Goal: Communication & Community: Answer question/provide support

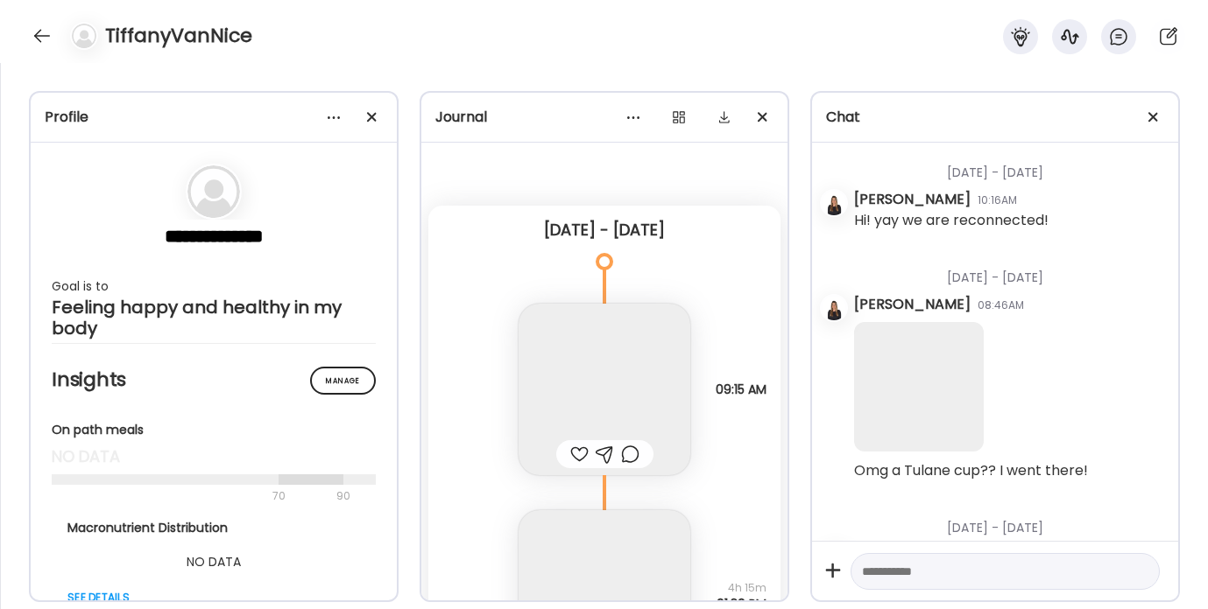
scroll to position [22793, 0]
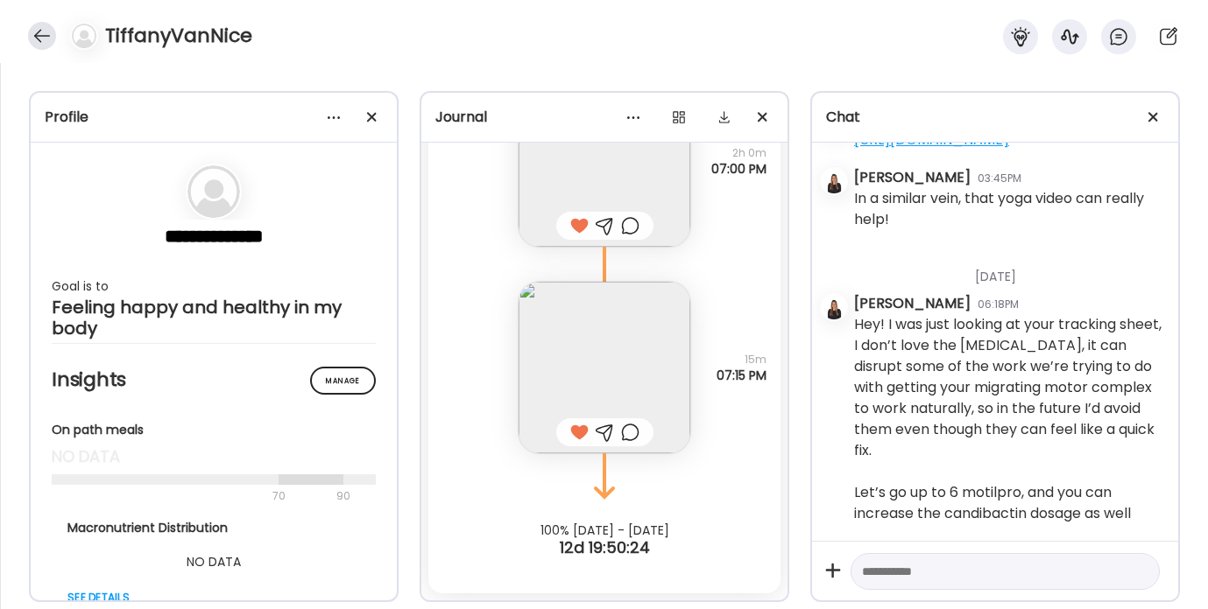
click at [52, 36] on div at bounding box center [42, 36] width 28 height 28
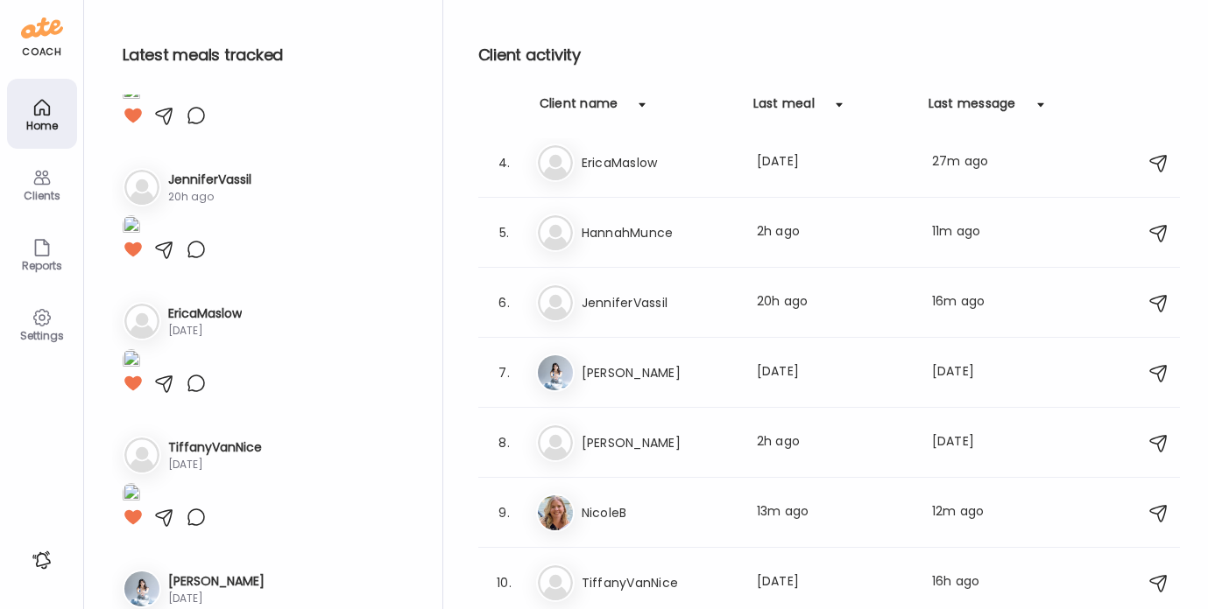
scroll to position [610, 0]
click at [624, 581] on h3 "TiffanyVanNice" at bounding box center [658, 583] width 154 height 21
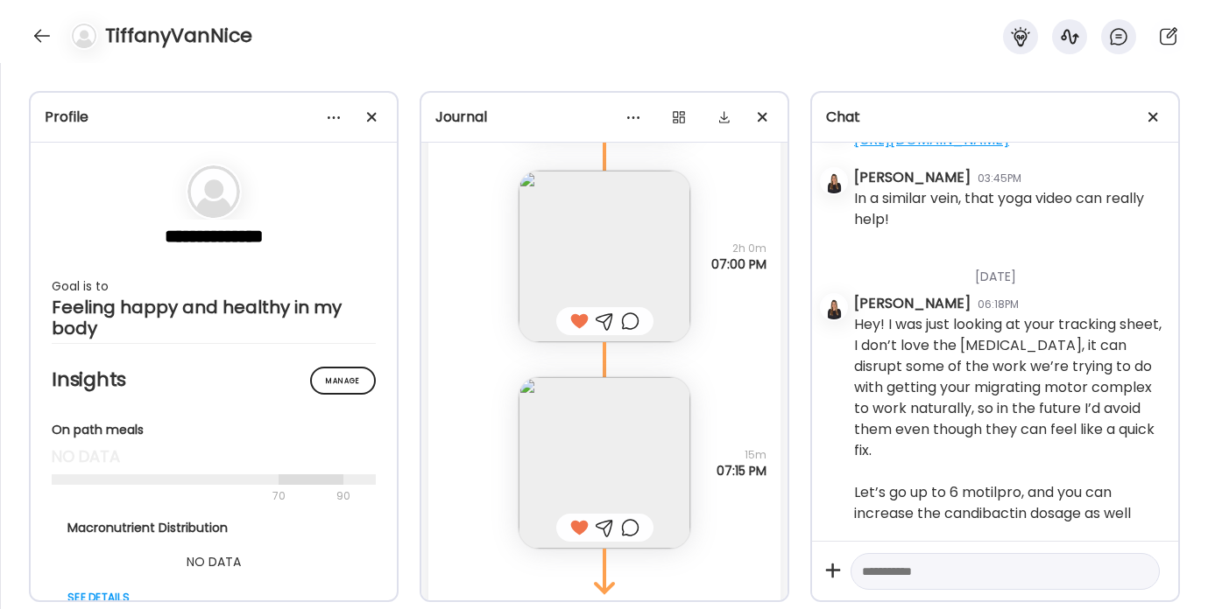
scroll to position [10786, 0]
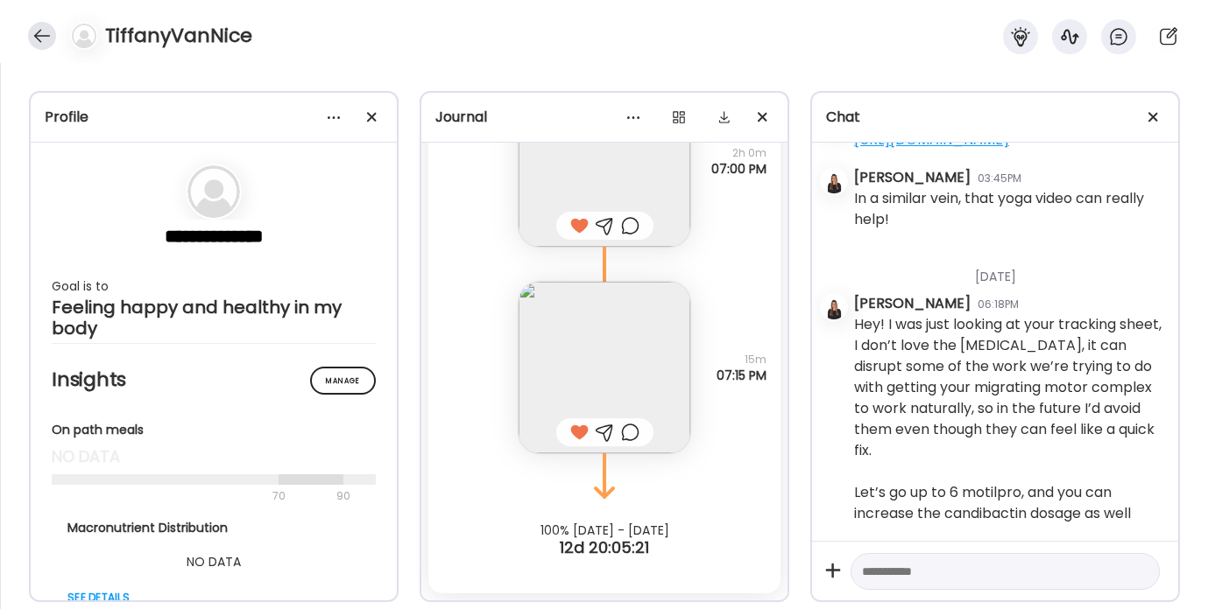
click at [45, 38] on div at bounding box center [42, 36] width 28 height 28
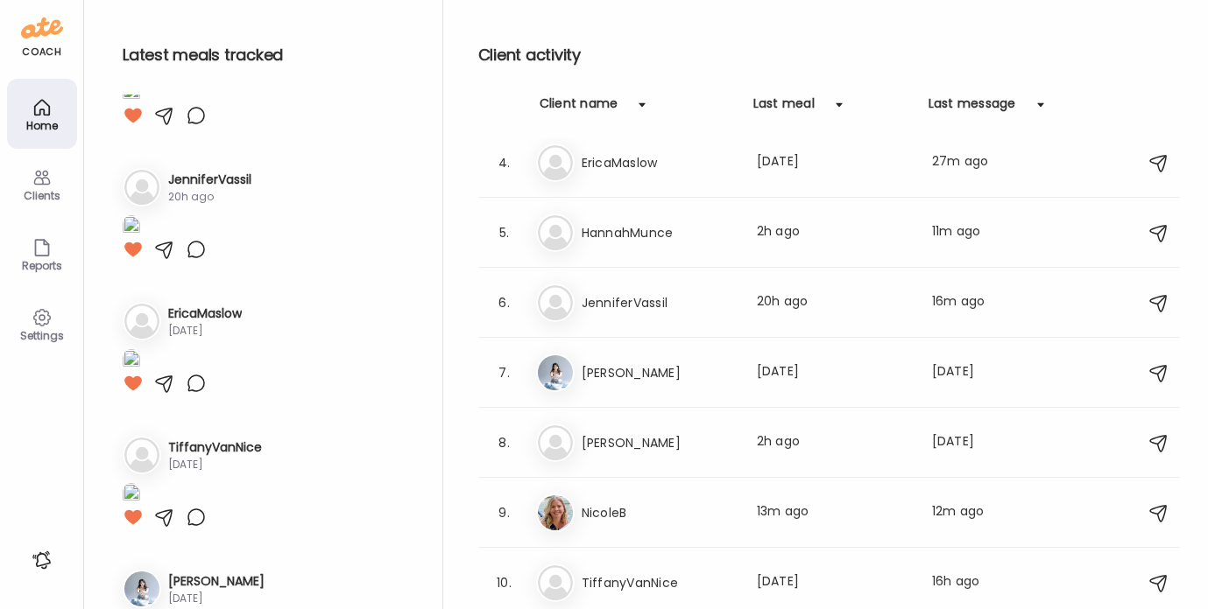
scroll to position [0, 0]
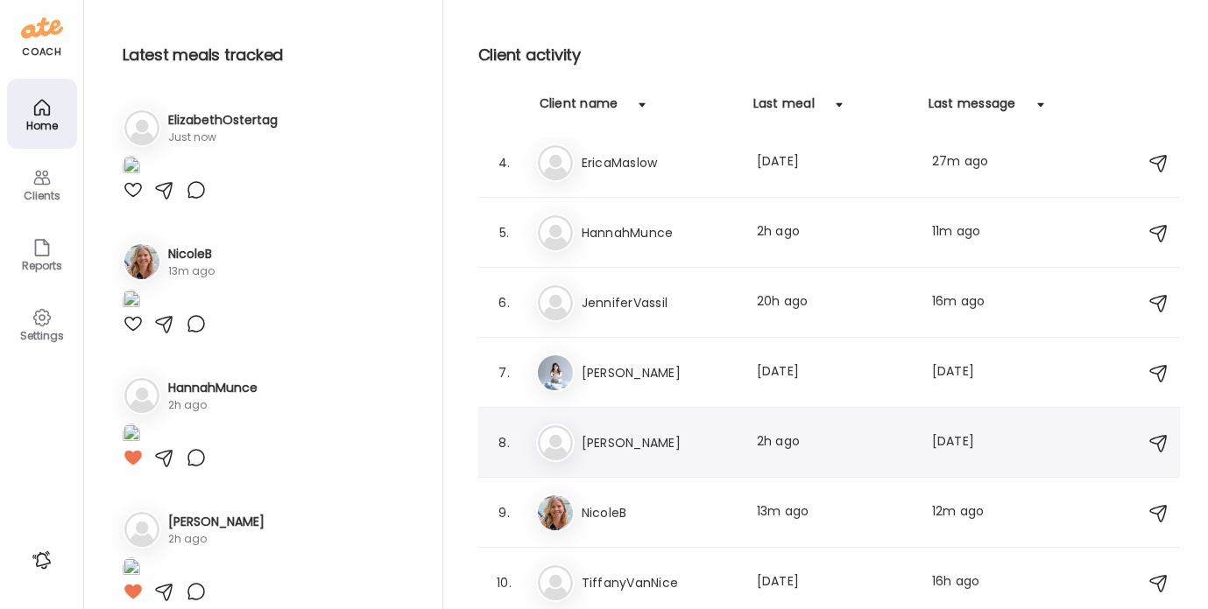
click at [609, 458] on div "Ma [PERSON_NAME] Last meal: 2h ago Last message: [DATE] You: I would just add s…" at bounding box center [831, 443] width 591 height 39
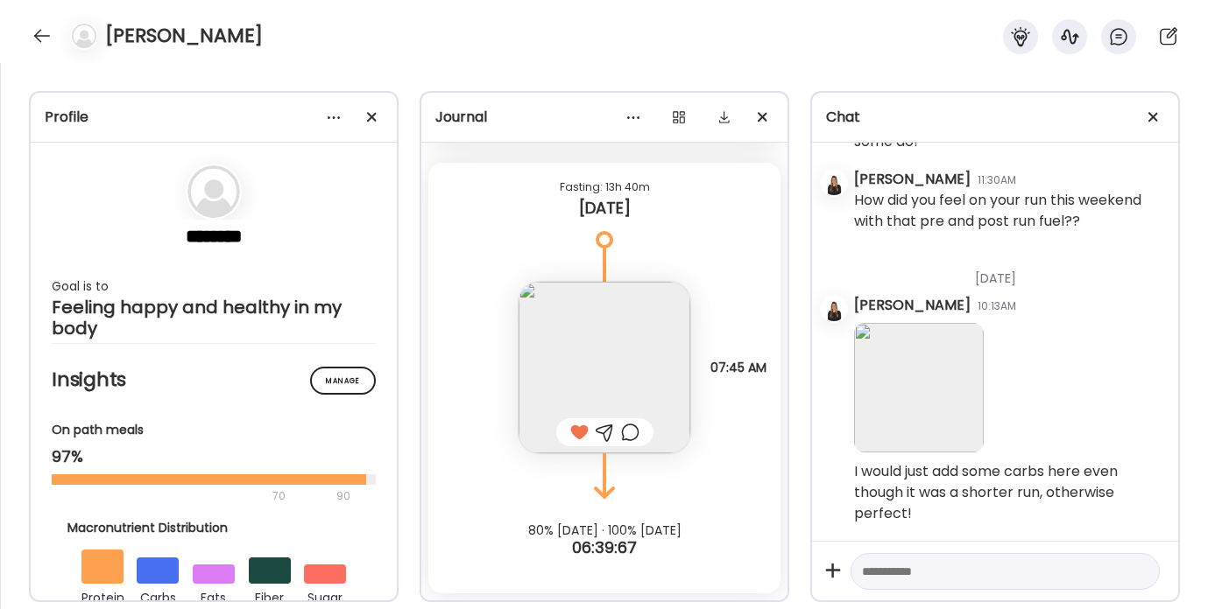
scroll to position [37543, 0]
click at [44, 37] on div at bounding box center [42, 36] width 28 height 28
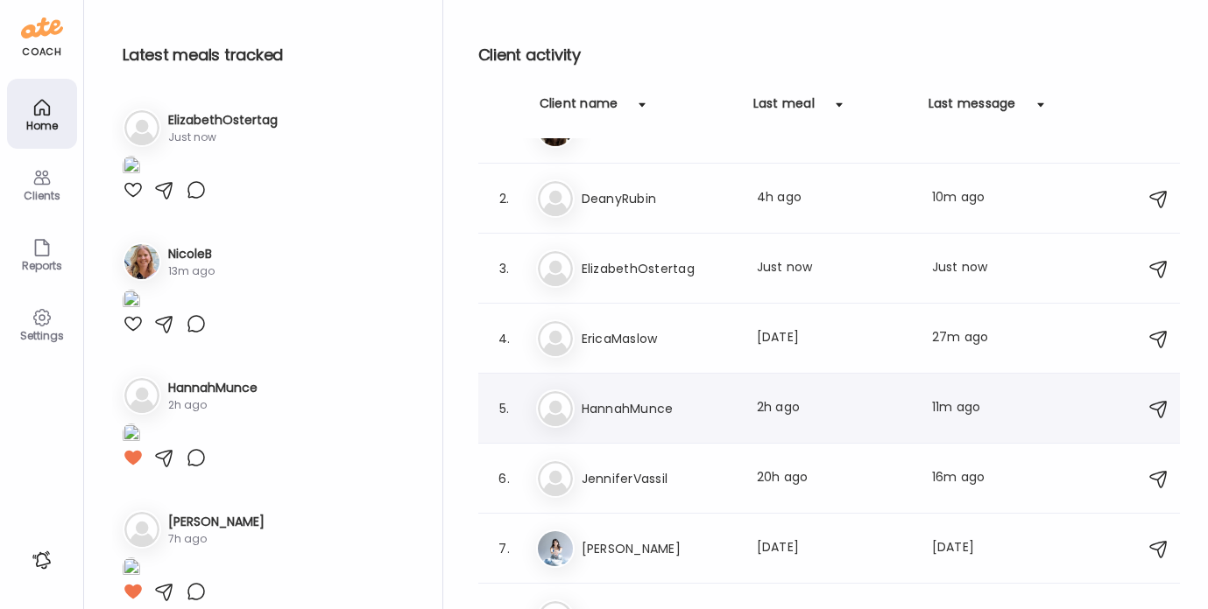
scroll to position [0, 0]
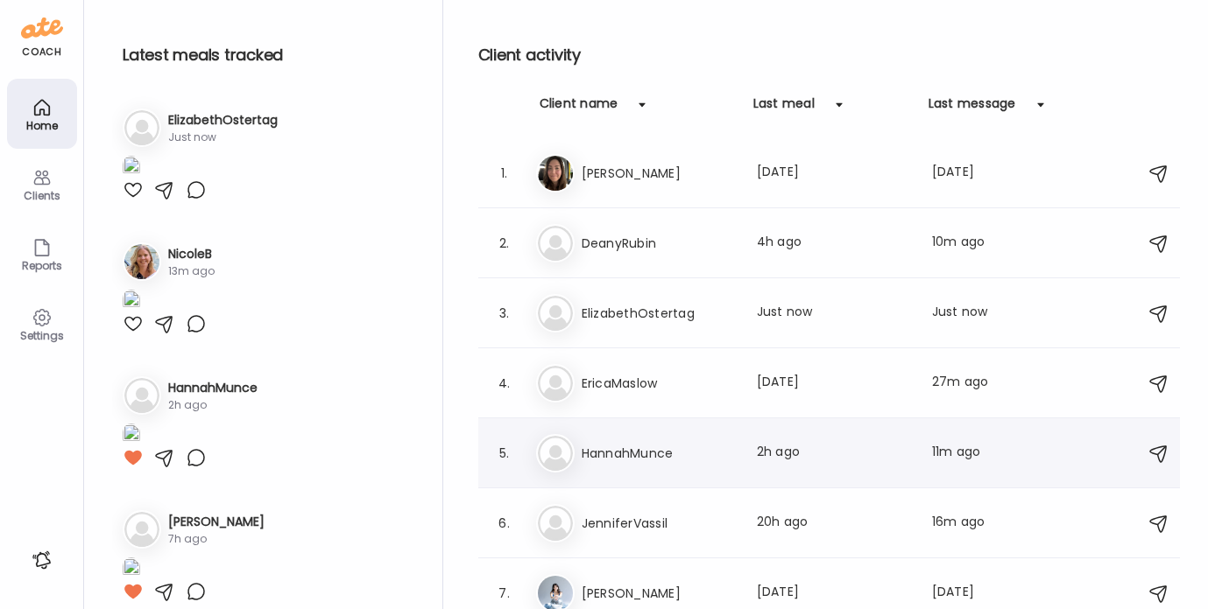
click at [630, 257] on div "De DeanyRubin Last meal: 4h ago Last message: 10m ago You: Perfect!!" at bounding box center [831, 243] width 591 height 39
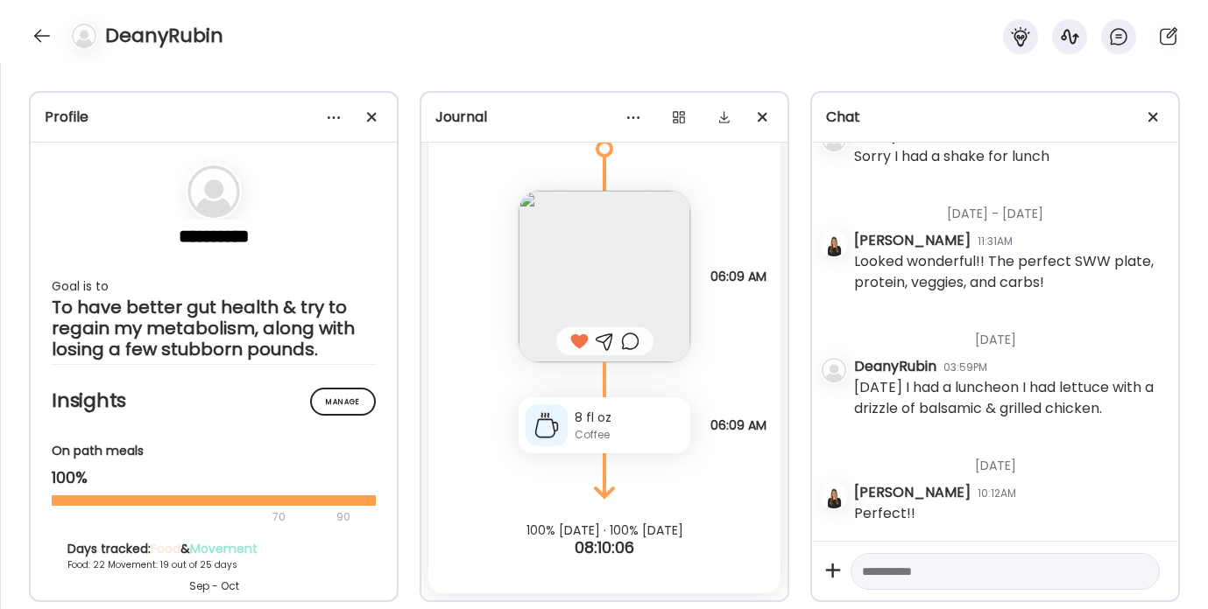
scroll to position [8836, 0]
click at [47, 40] on div at bounding box center [42, 36] width 28 height 28
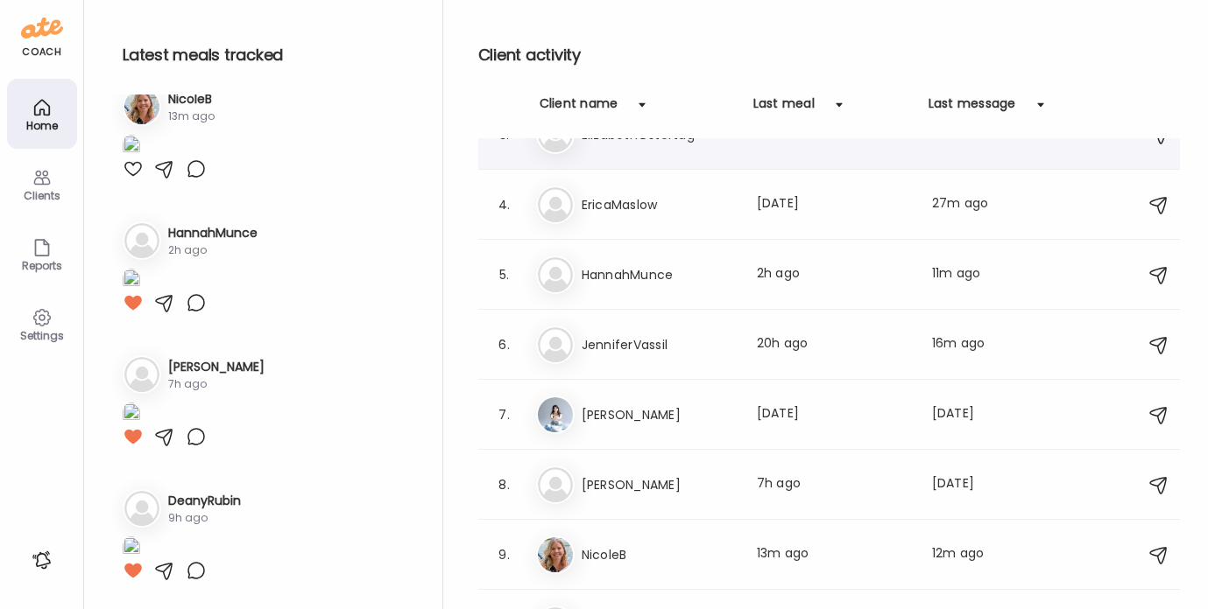
scroll to position [221, 0]
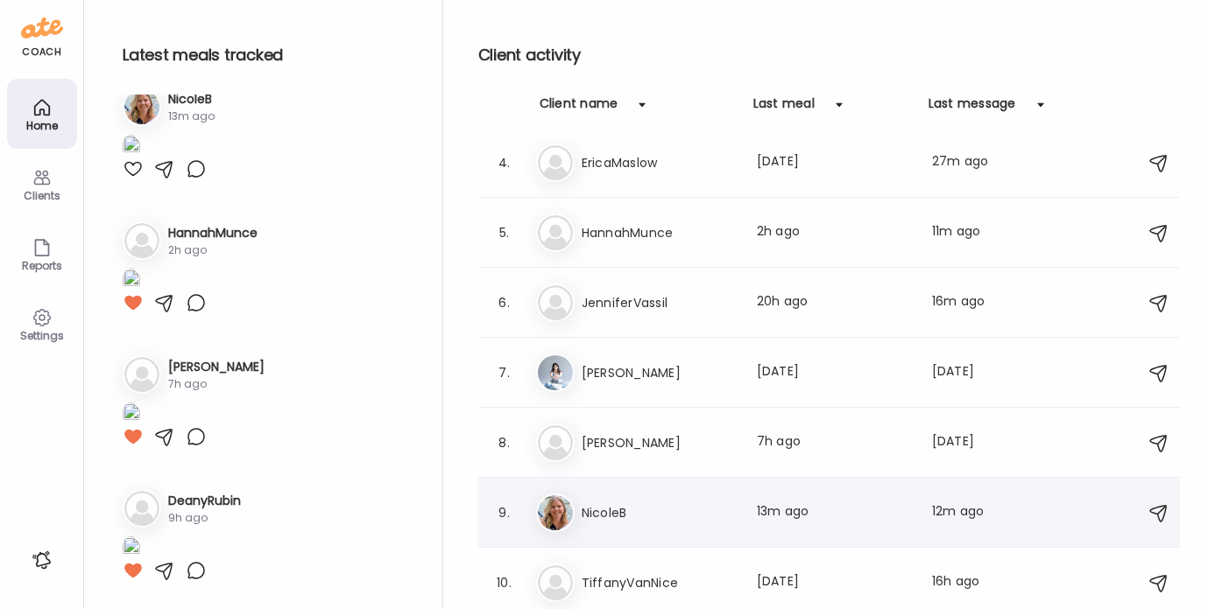
click at [602, 511] on h3 "NicoleB" at bounding box center [658, 513] width 154 height 21
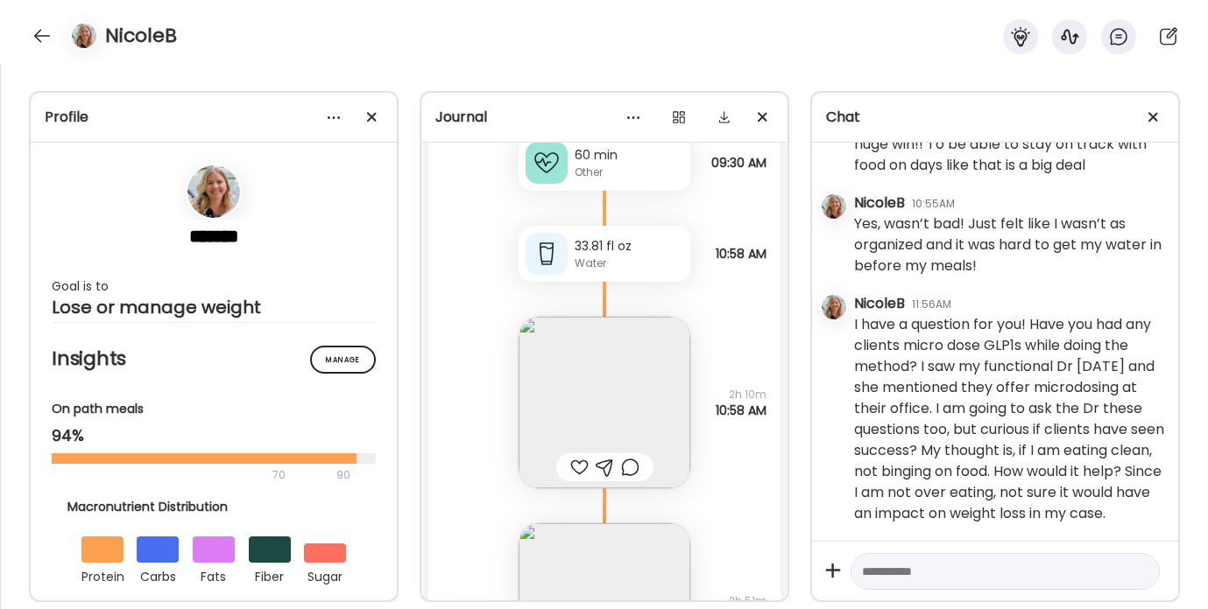
scroll to position [19839, 0]
click at [912, 567] on textarea at bounding box center [989, 571] width 255 height 21
paste textarea "**********"
type textarea "**********"
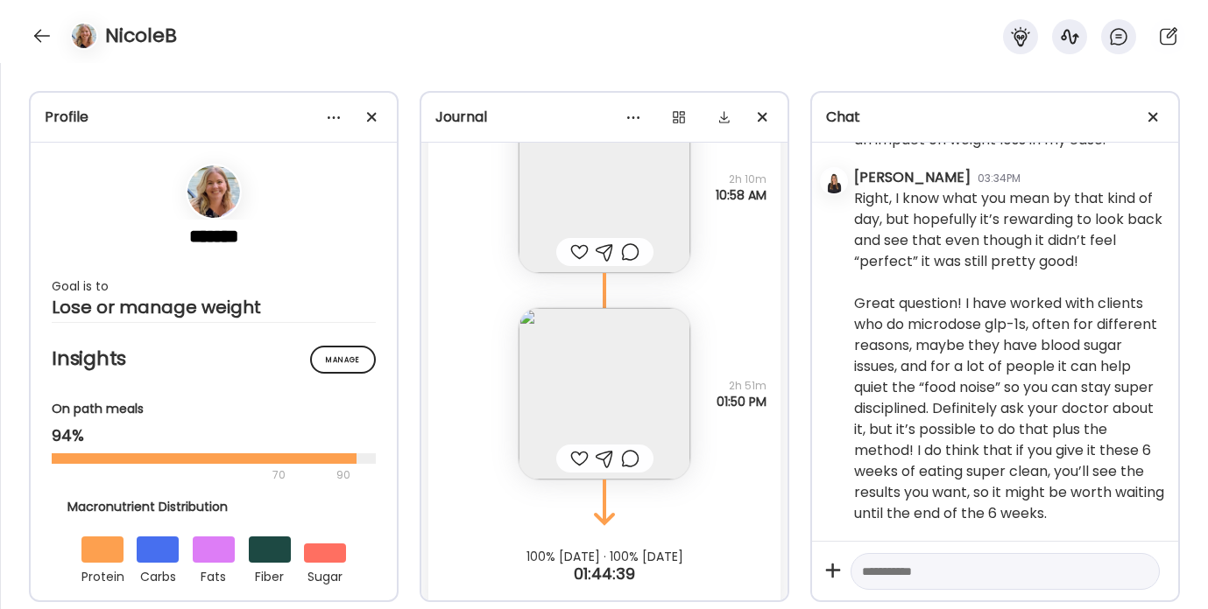
scroll to position [20060, 0]
click at [574, 452] on div at bounding box center [579, 455] width 18 height 21
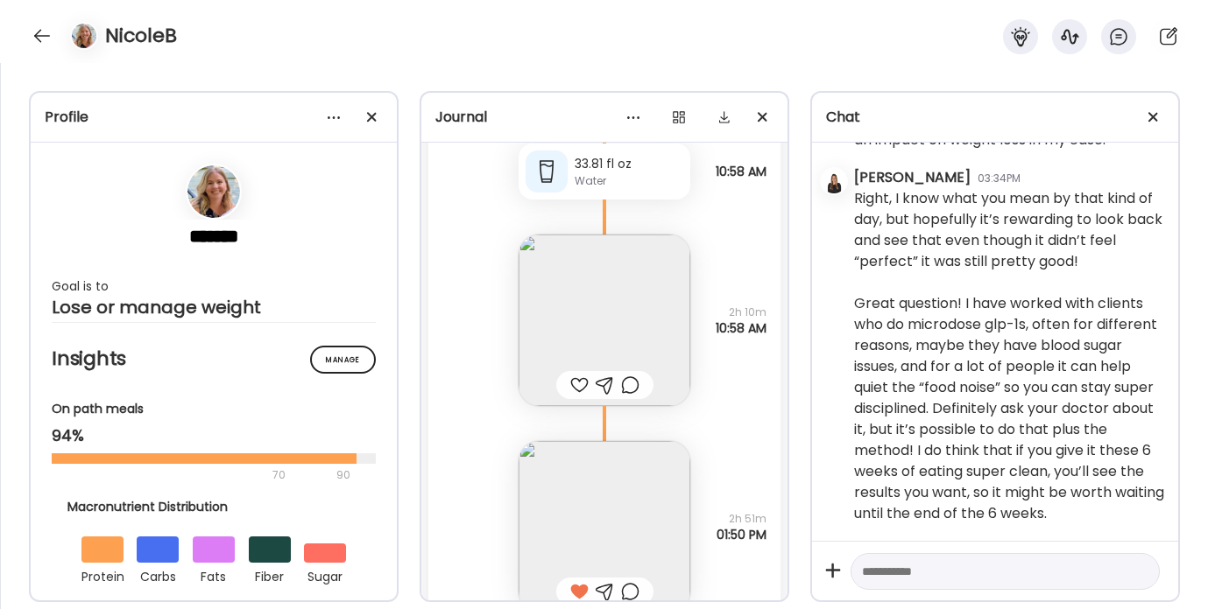
scroll to position [19924, 0]
click at [573, 377] on div at bounding box center [579, 384] width 18 height 21
click at [574, 336] on img at bounding box center [604, 320] width 172 height 172
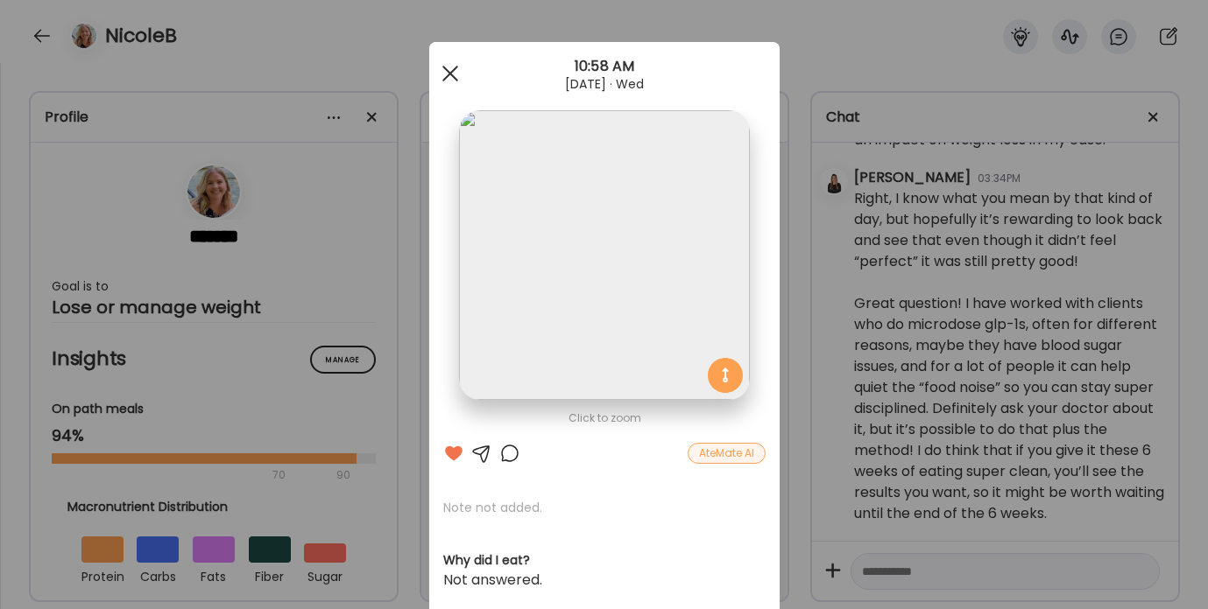
click at [433, 58] on div at bounding box center [450, 73] width 35 height 35
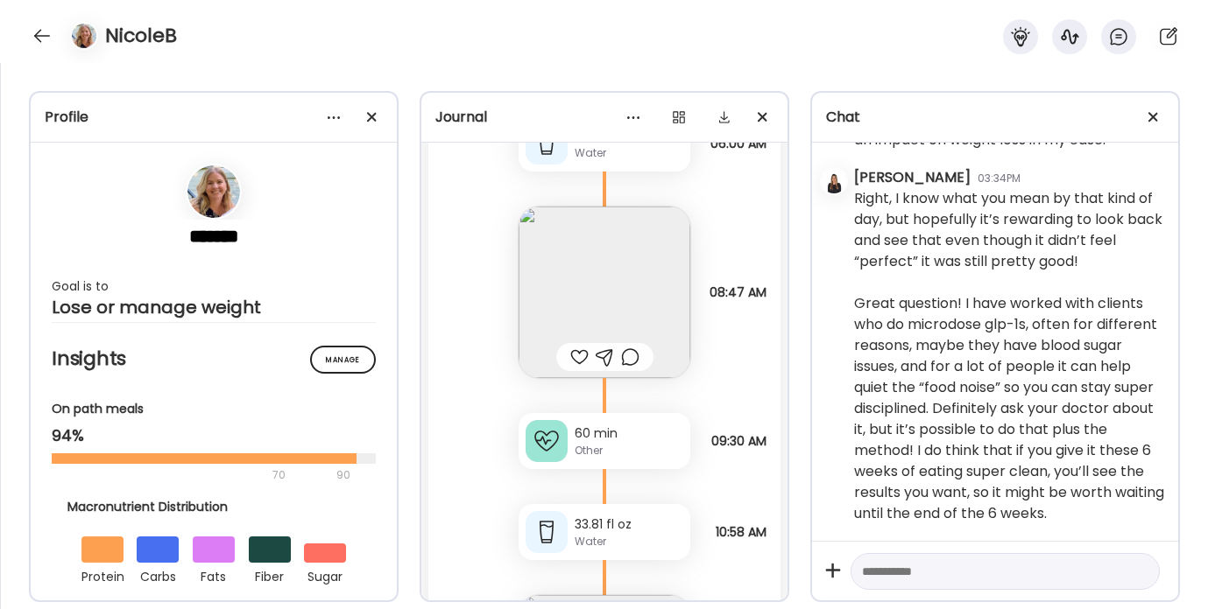
scroll to position [19557, 0]
click at [570, 361] on div at bounding box center [579, 362] width 18 height 21
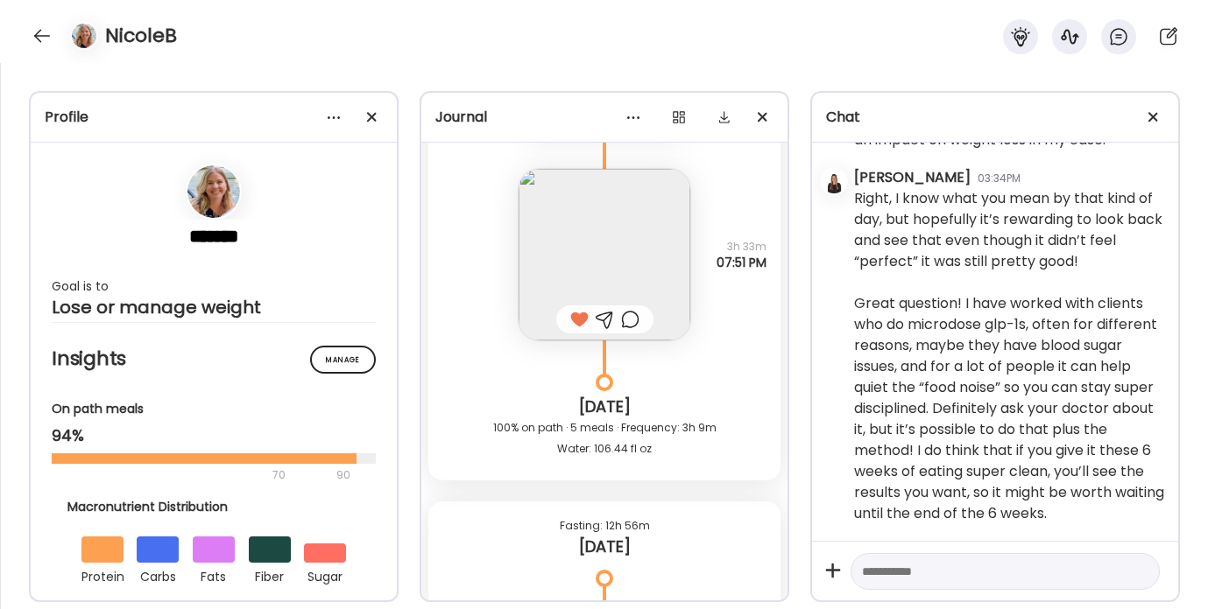
scroll to position [18967, 0]
click at [41, 35] on div at bounding box center [42, 36] width 28 height 28
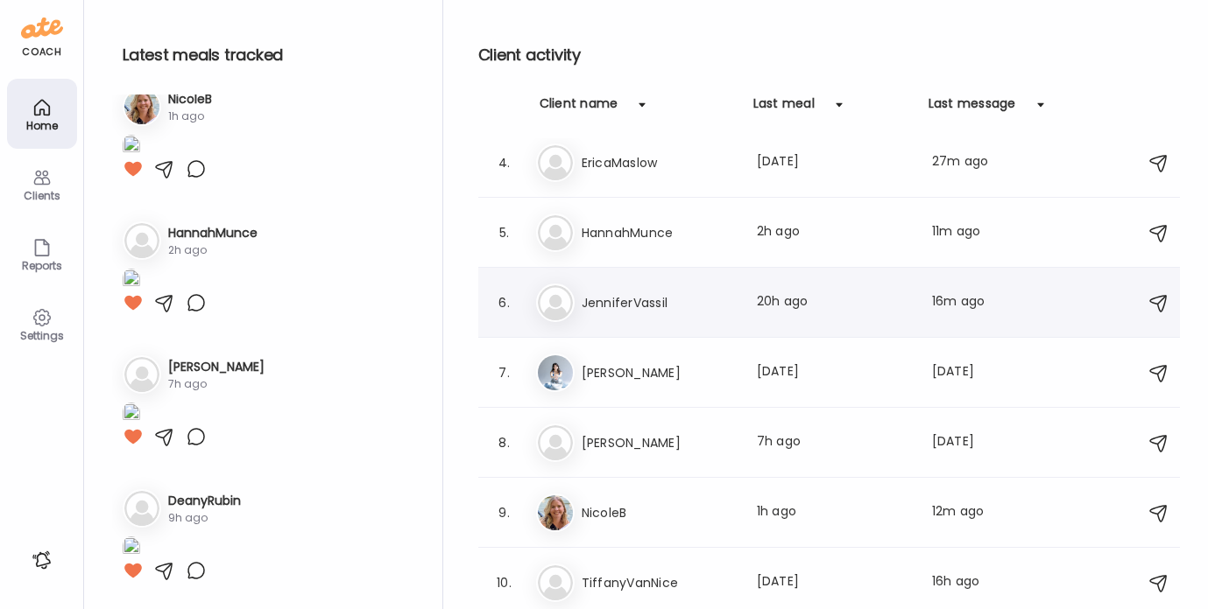
click at [632, 295] on h3 "JenniferVassil" at bounding box center [658, 302] width 154 height 21
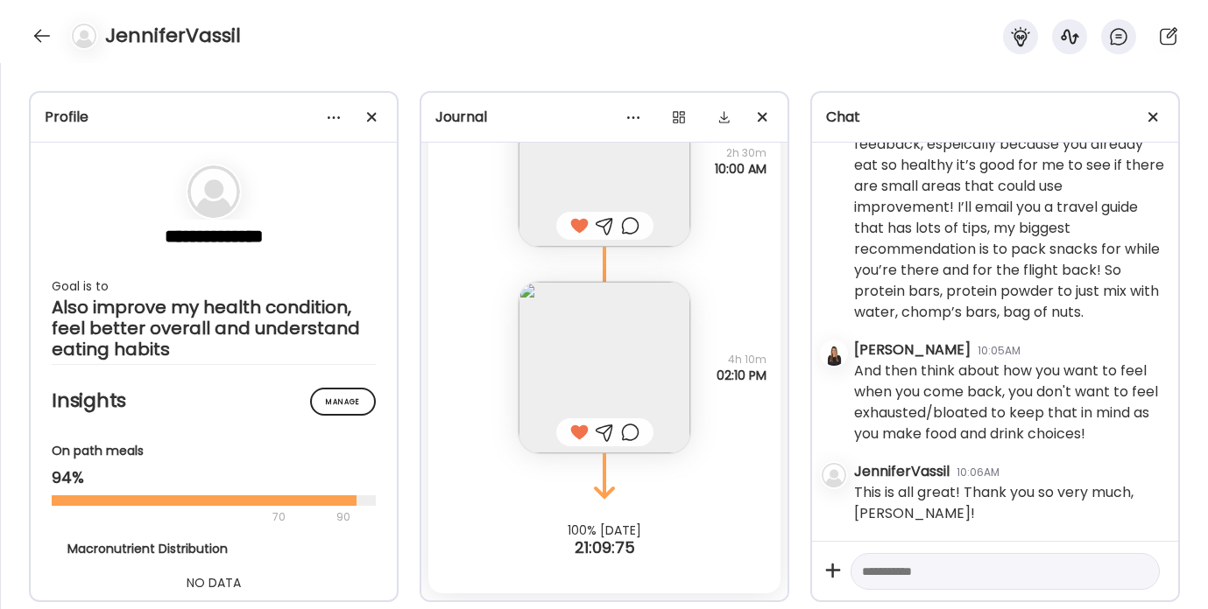
scroll to position [2011, 0]
click at [895, 571] on textarea at bounding box center [989, 571] width 255 height 21
type textarea "**********"
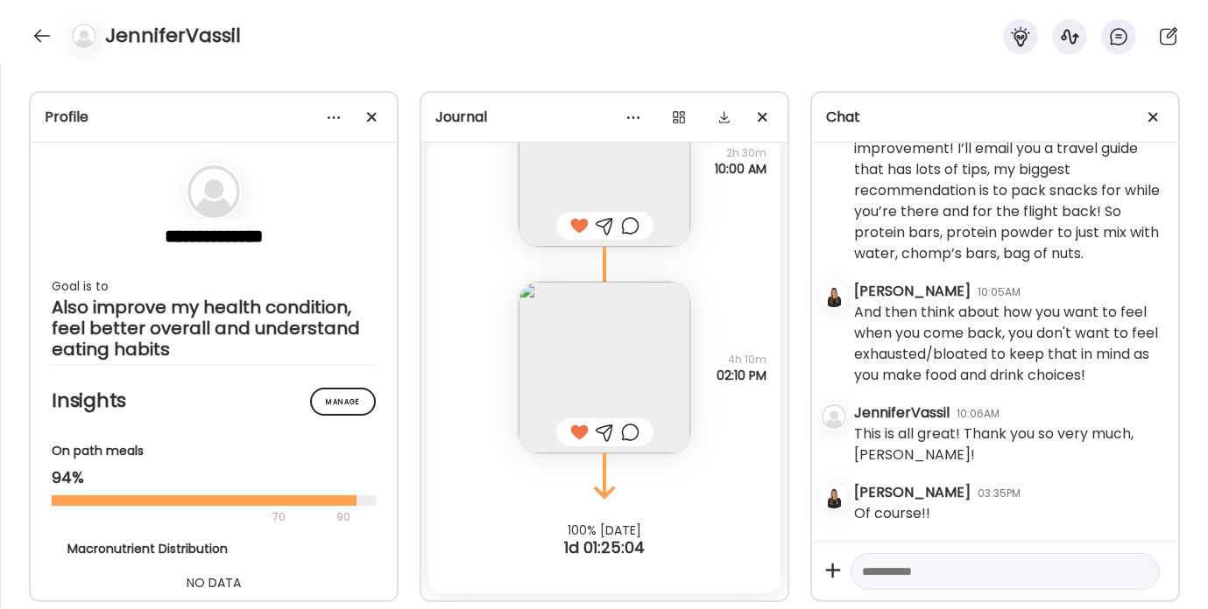
scroll to position [2069, 0]
click at [37, 32] on div at bounding box center [42, 36] width 28 height 28
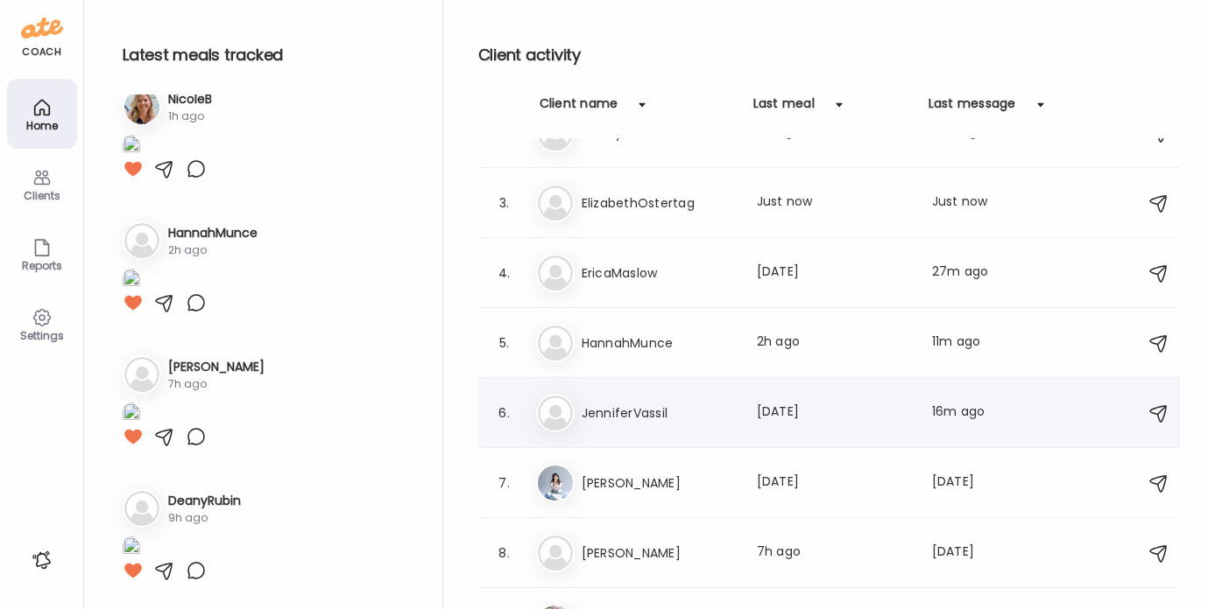
scroll to position [109, 0]
click at [604, 274] on h3 "EricaMaslow" at bounding box center [658, 274] width 154 height 21
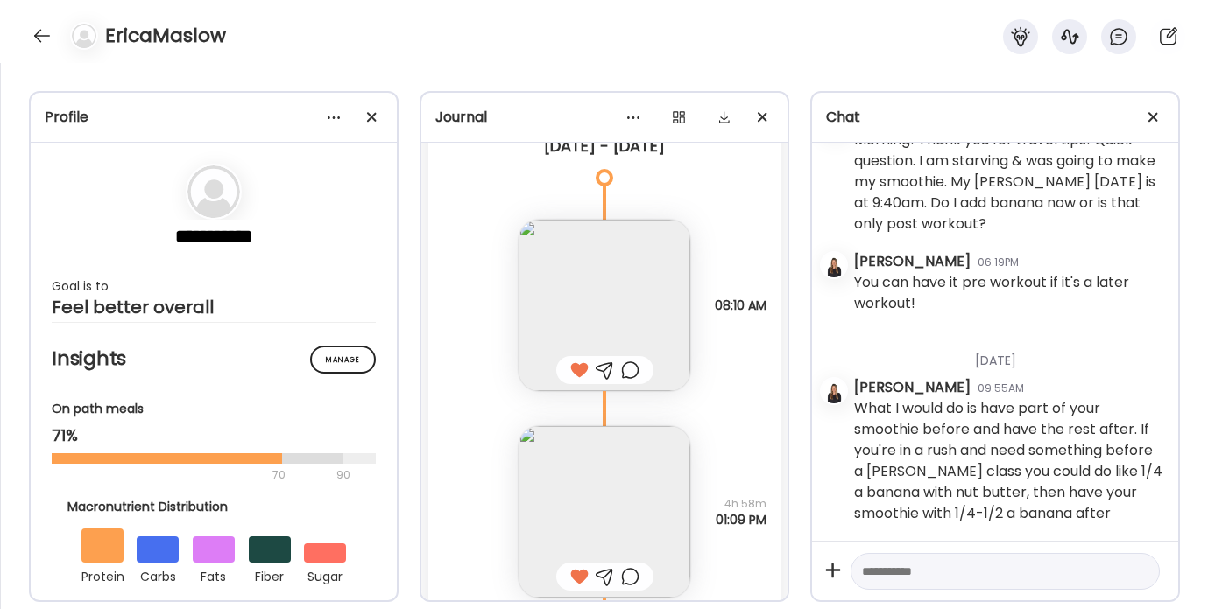
scroll to position [10366, 0]
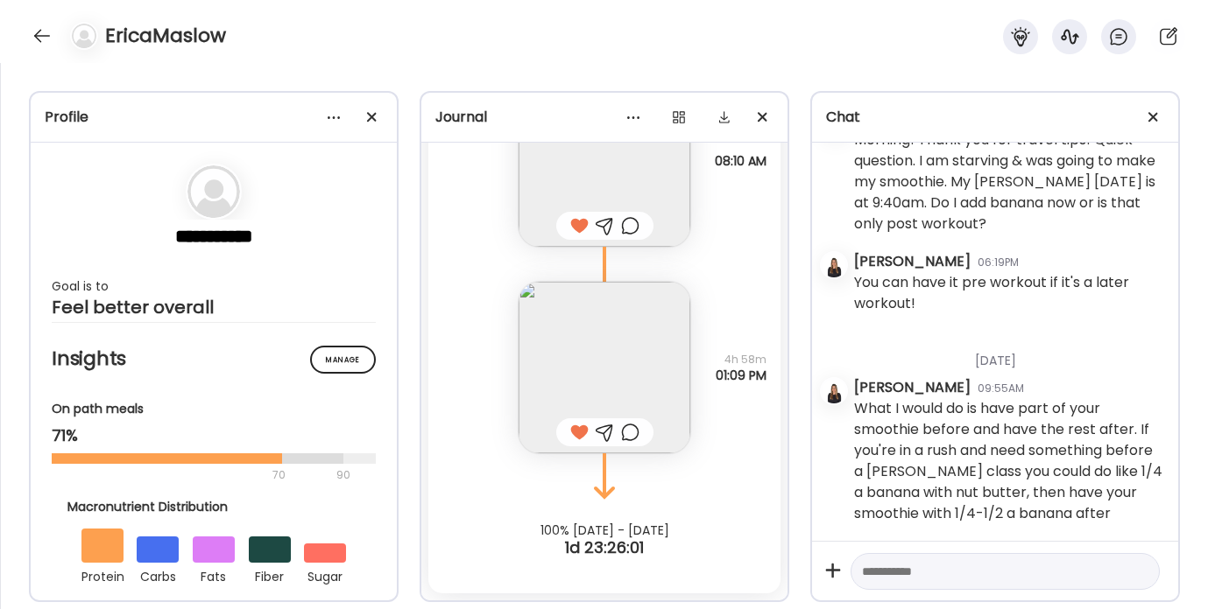
click at [549, 351] on img at bounding box center [604, 368] width 172 height 172
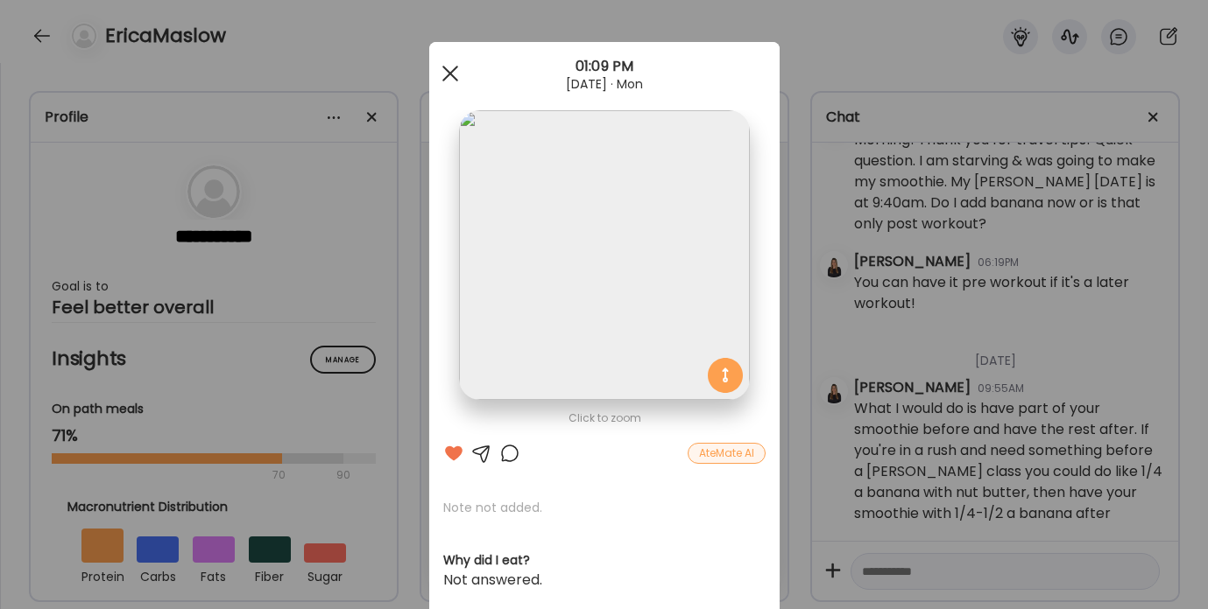
click at [438, 72] on div at bounding box center [450, 73] width 35 height 35
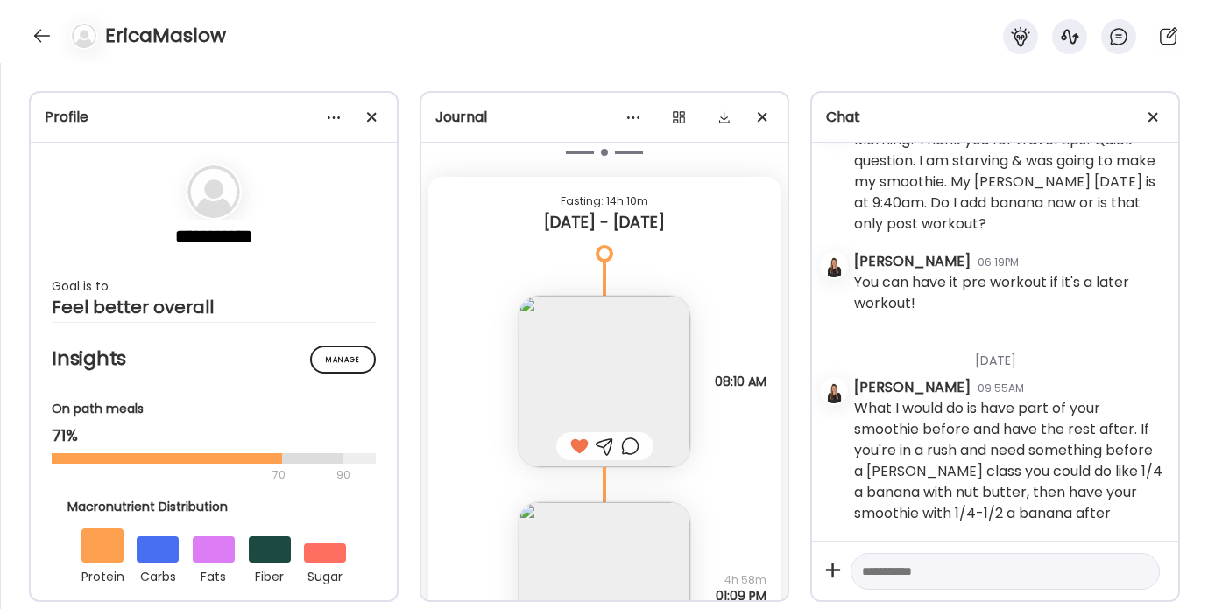
scroll to position [10144, 0]
click at [611, 366] on img at bounding box center [604, 383] width 172 height 172
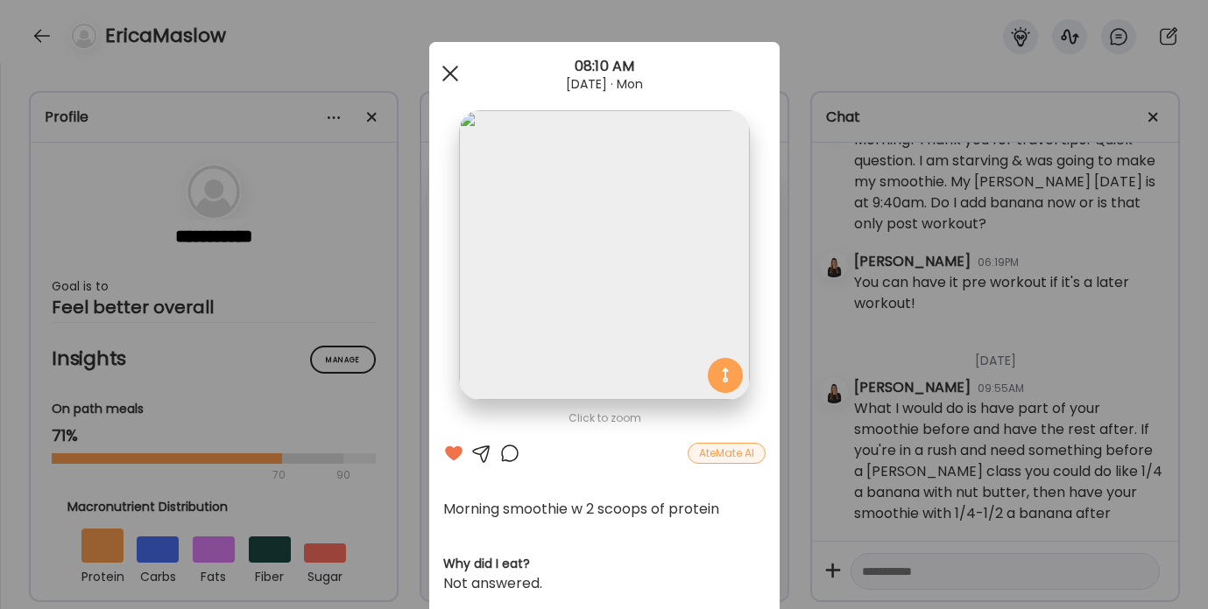
click at [445, 68] on div at bounding box center [450, 73] width 35 height 35
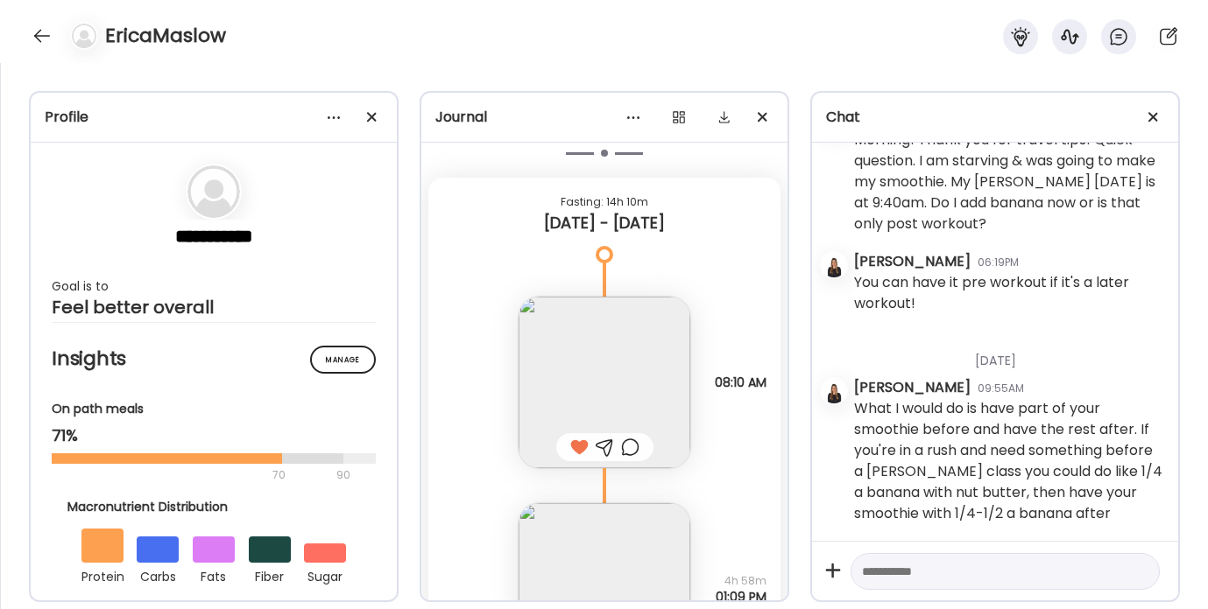
scroll to position [547, 0]
click at [30, 37] on div at bounding box center [42, 36] width 28 height 28
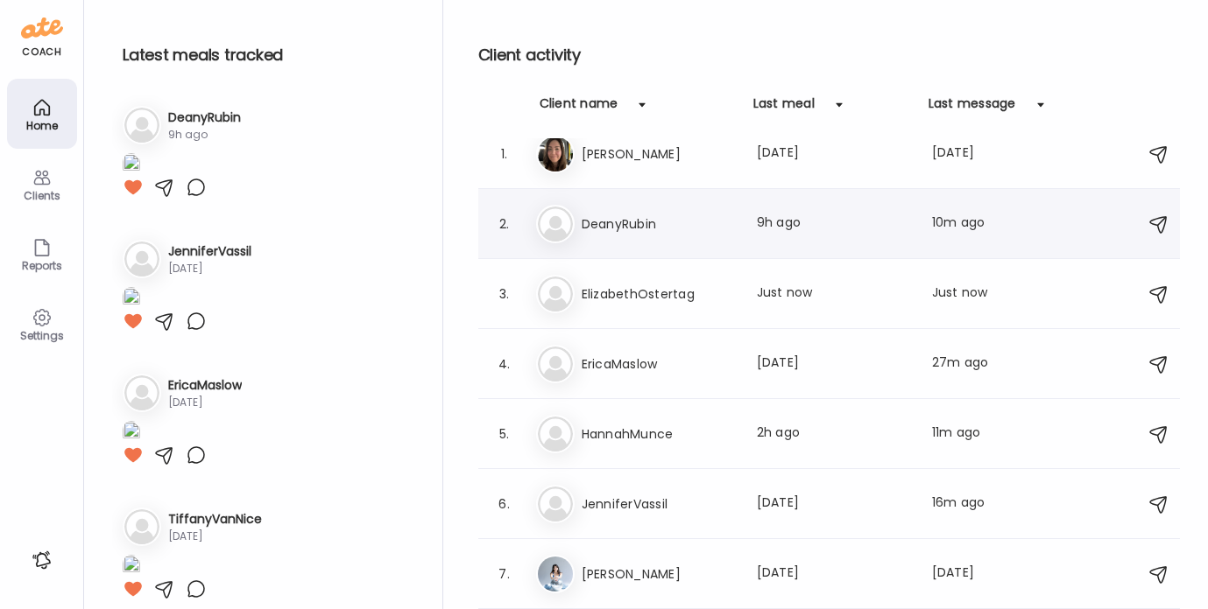
scroll to position [0, 0]
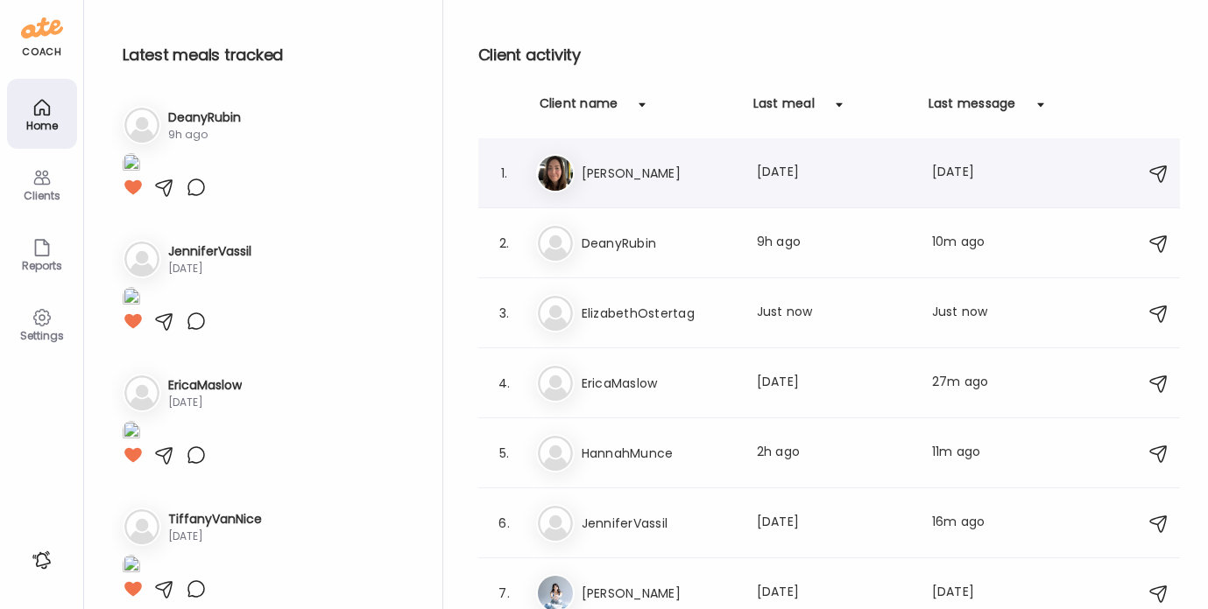
click at [629, 170] on h3 "[PERSON_NAME]" at bounding box center [658, 173] width 154 height 21
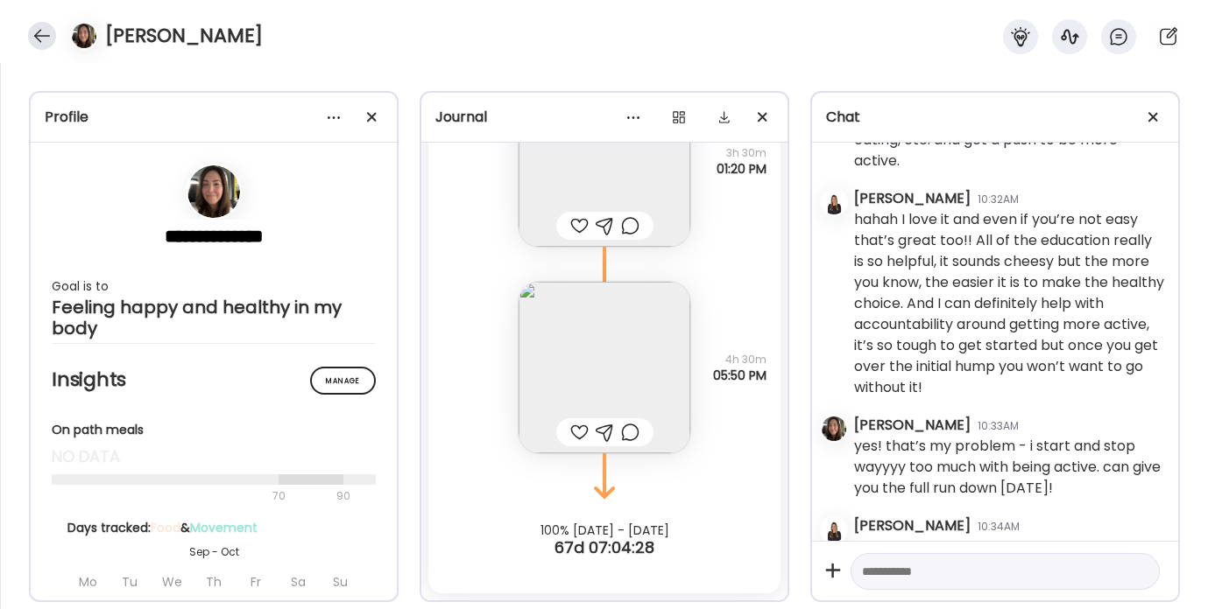
scroll to position [20210, 0]
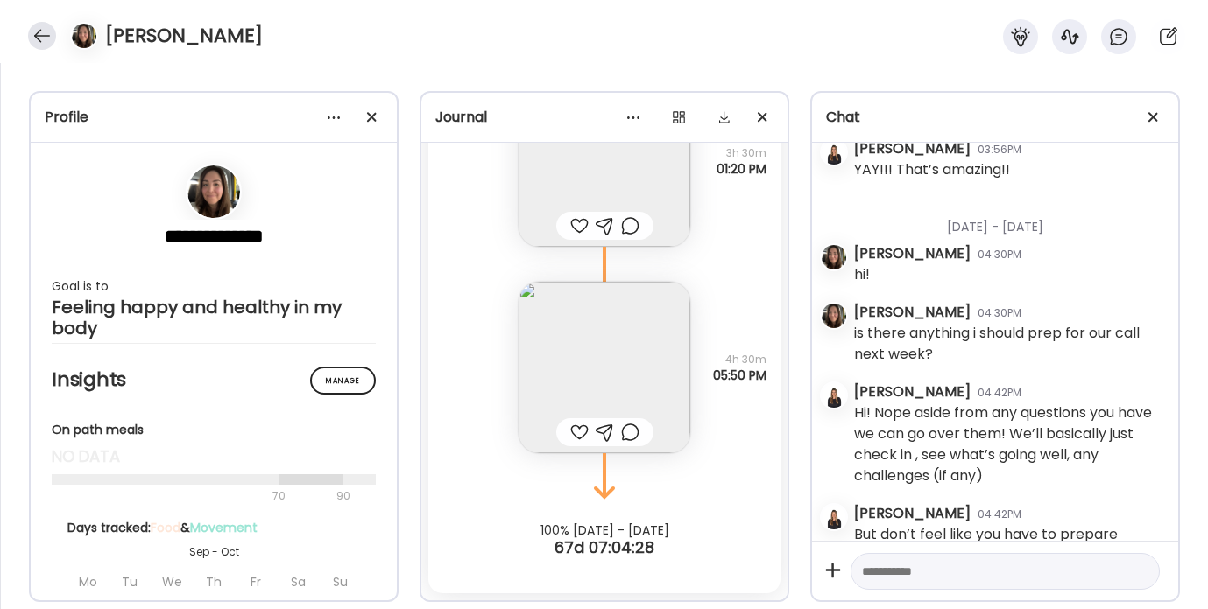
click at [35, 38] on div at bounding box center [42, 36] width 28 height 28
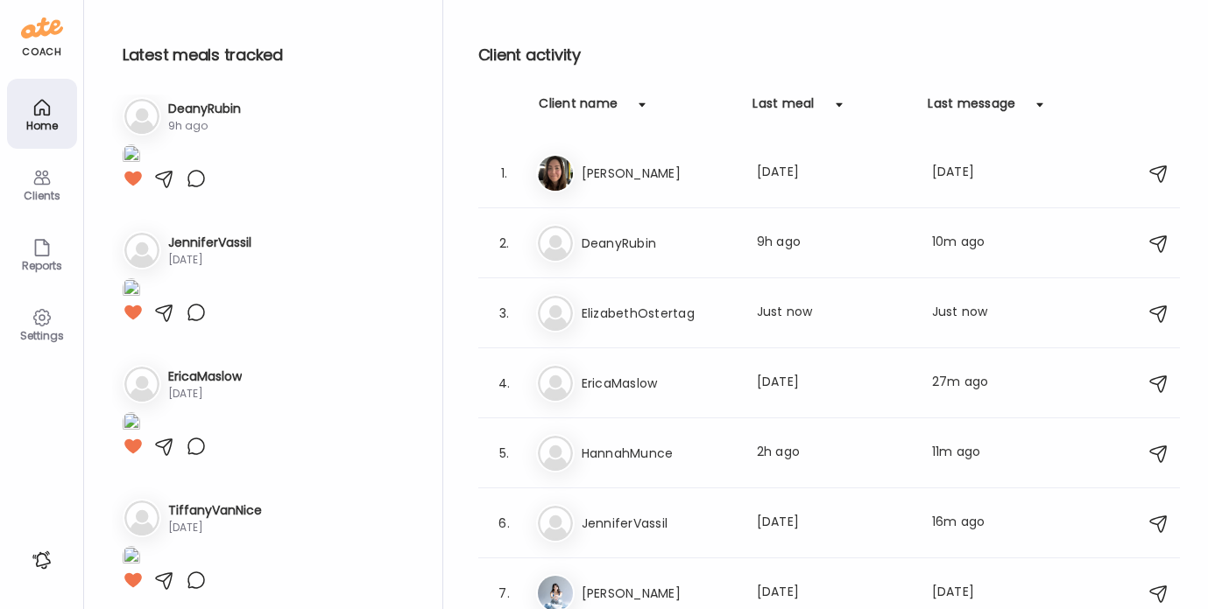
scroll to position [539, 0]
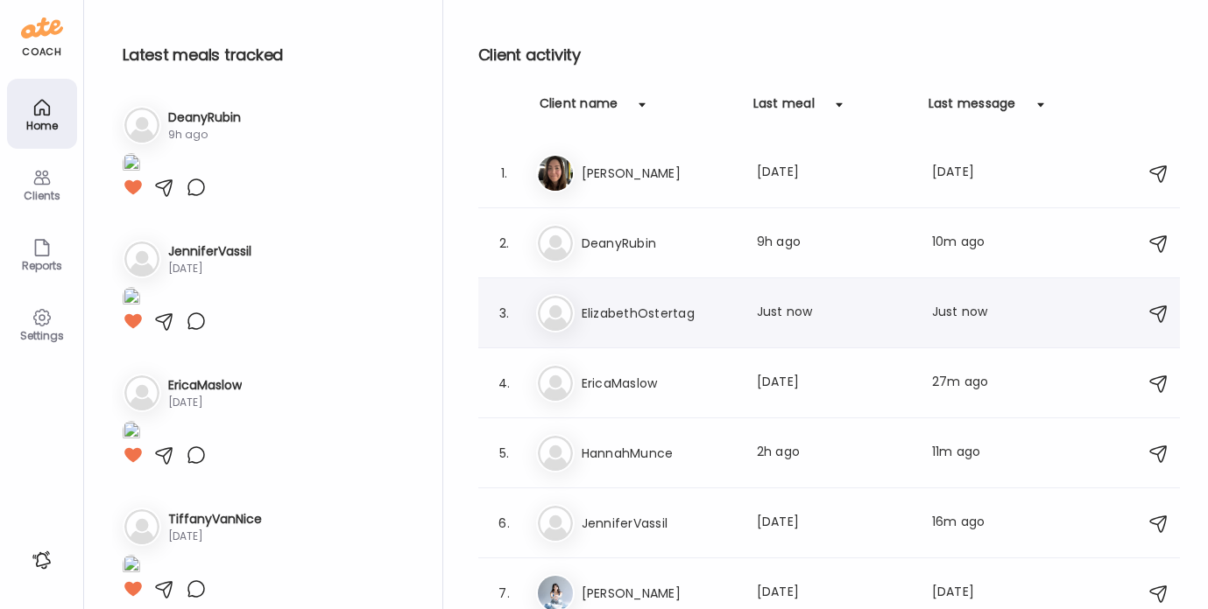
click at [645, 316] on h3 "ElizabethOstertag" at bounding box center [658, 313] width 154 height 21
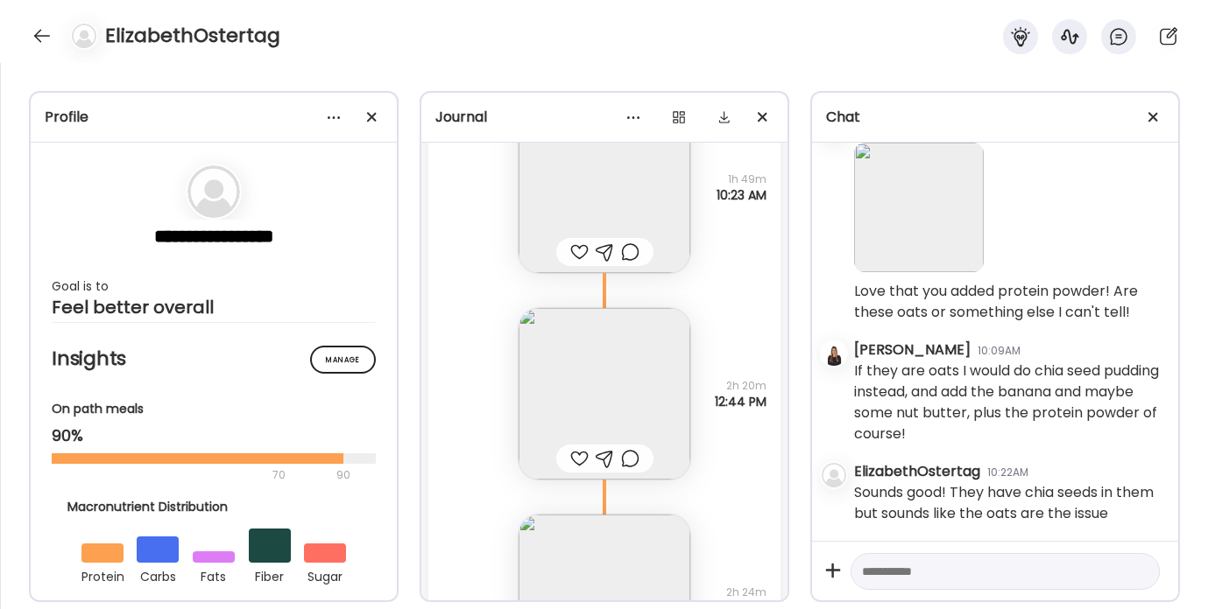
scroll to position [4648, 0]
click at [567, 399] on img at bounding box center [604, 390] width 172 height 172
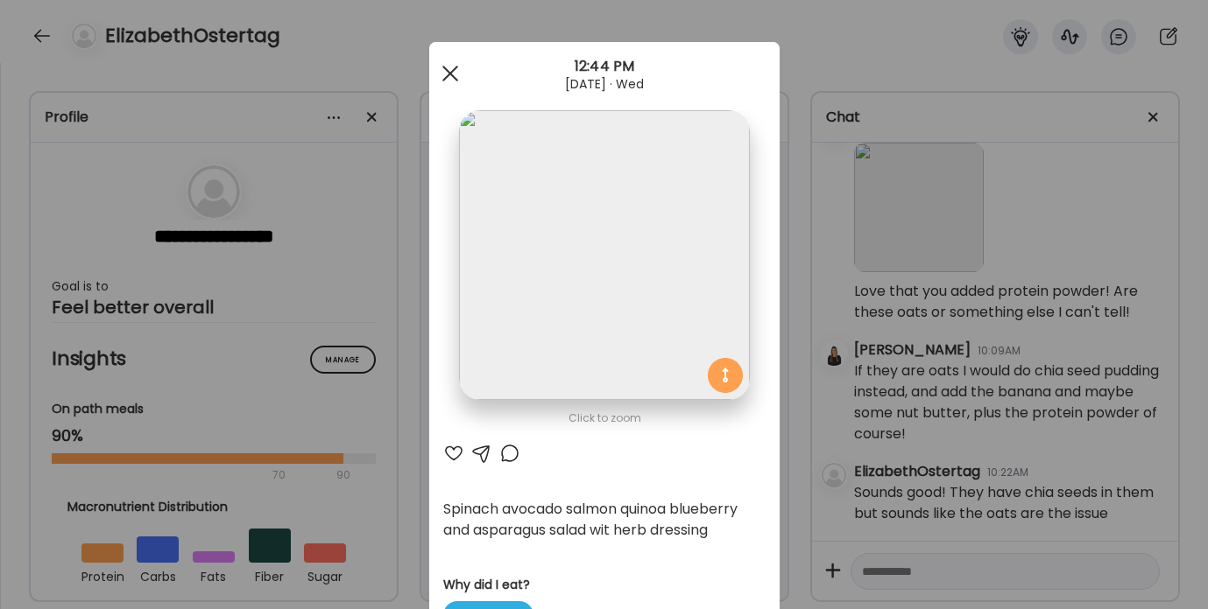
click at [447, 70] on div at bounding box center [450, 73] width 35 height 35
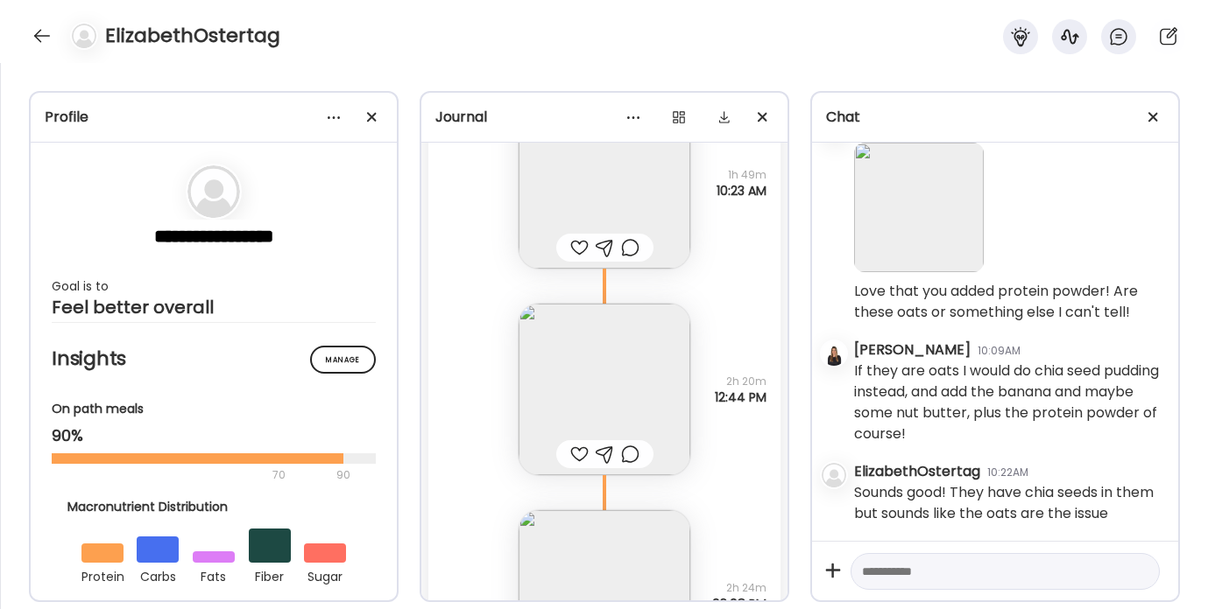
scroll to position [4775, 0]
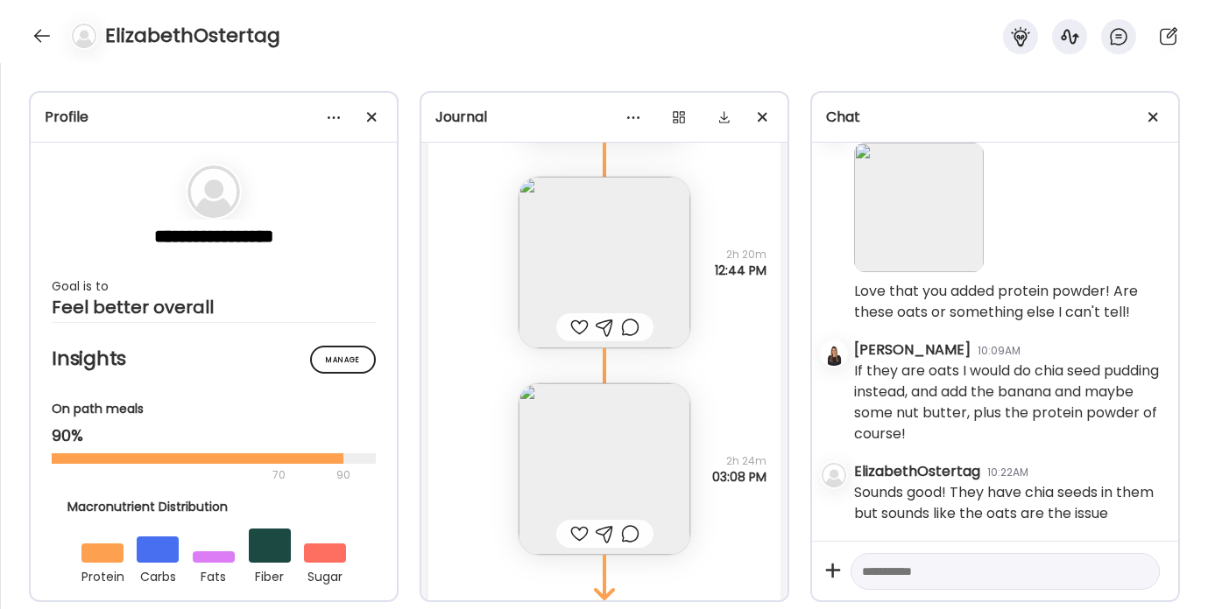
click at [570, 447] on img at bounding box center [604, 470] width 172 height 172
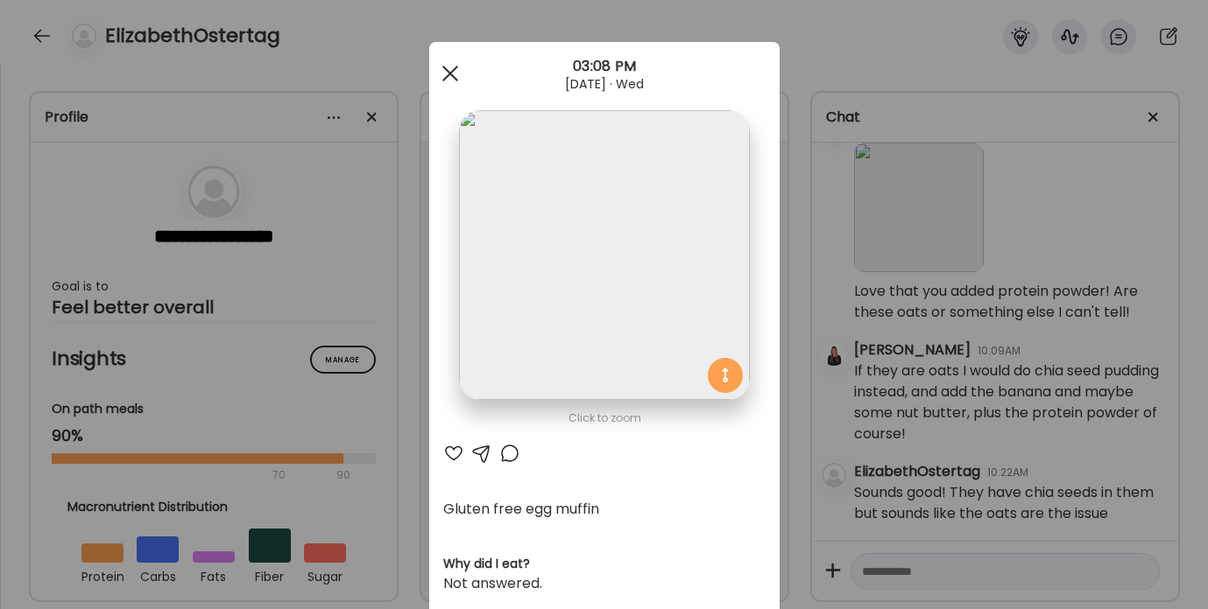
click at [445, 70] on span at bounding box center [449, 74] width 16 height 16
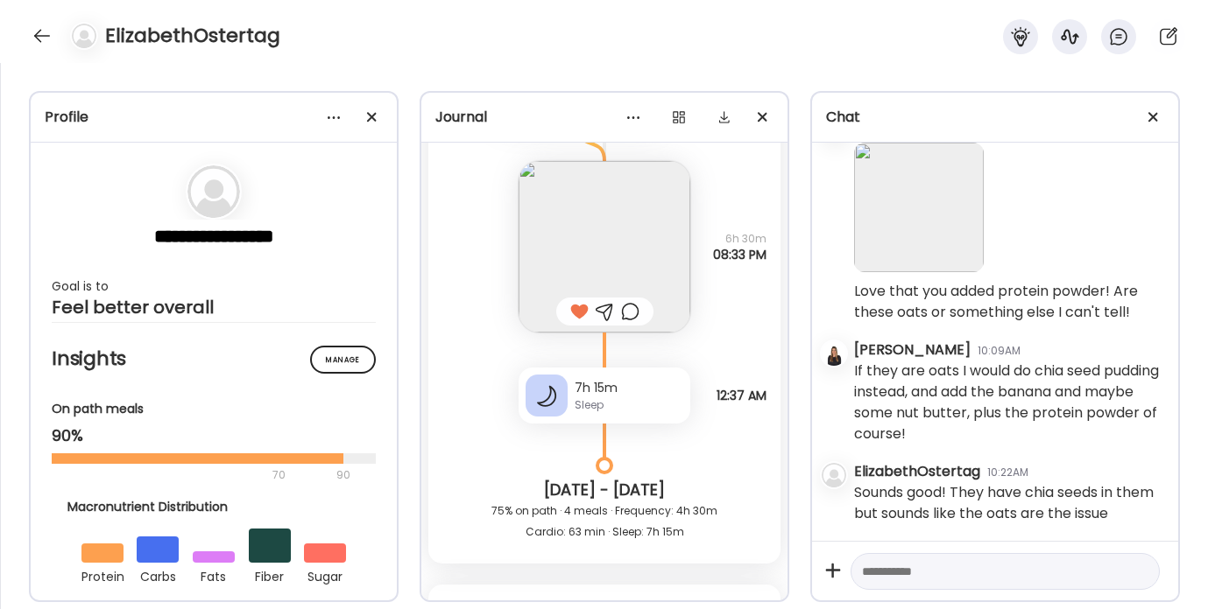
scroll to position [1511, 0]
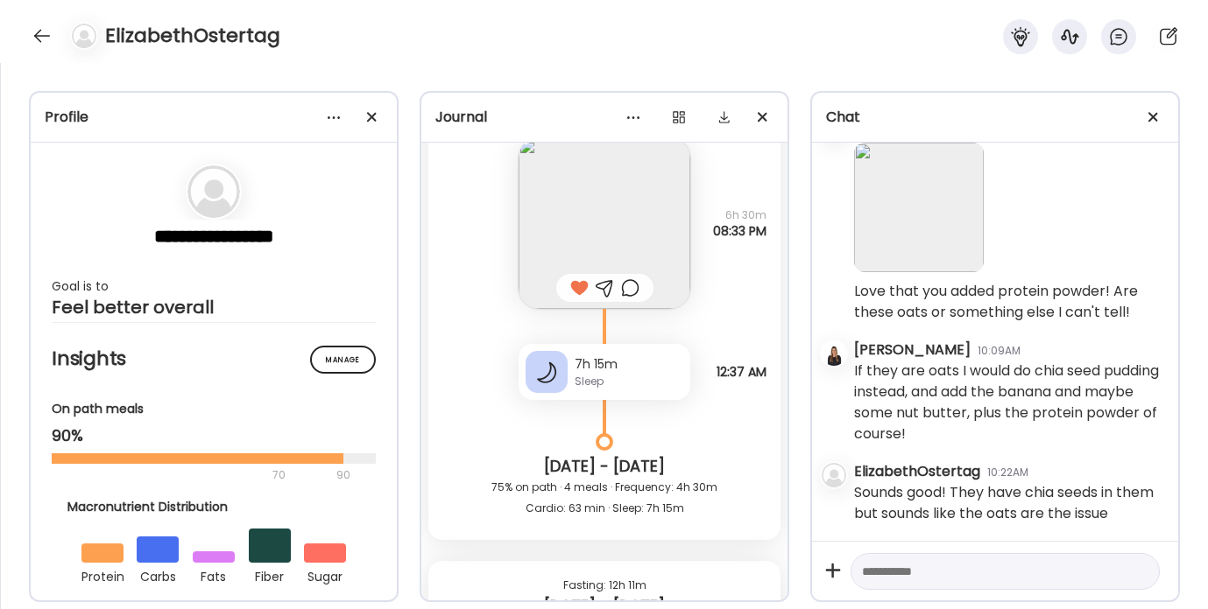
click at [553, 221] on img at bounding box center [604, 223] width 172 height 172
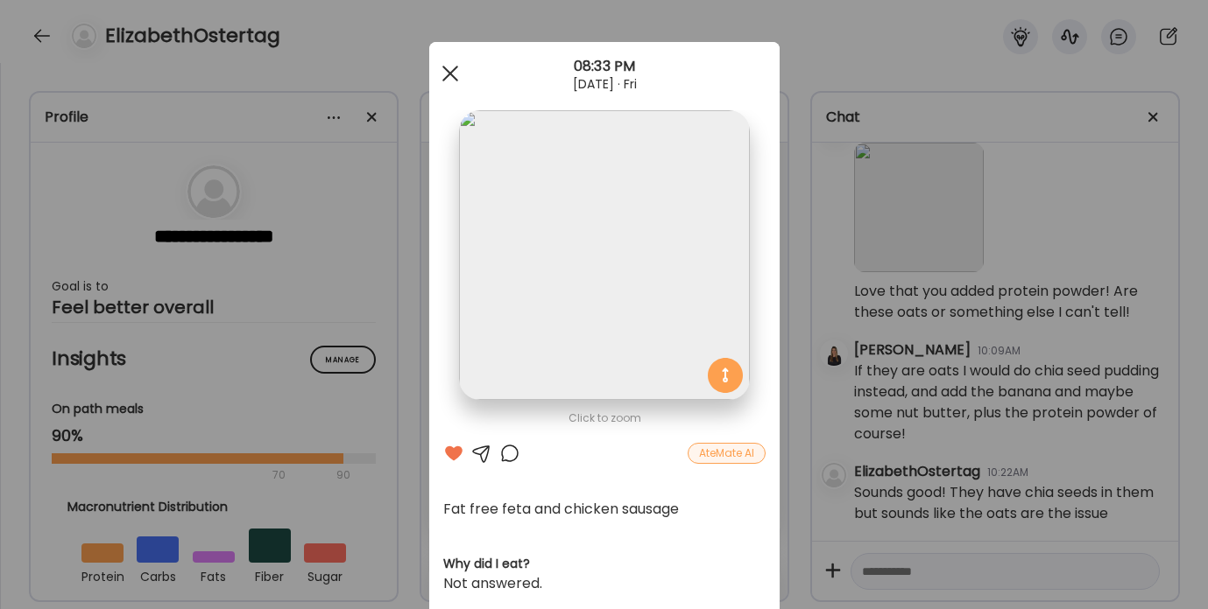
click at [447, 74] on div at bounding box center [450, 73] width 35 height 35
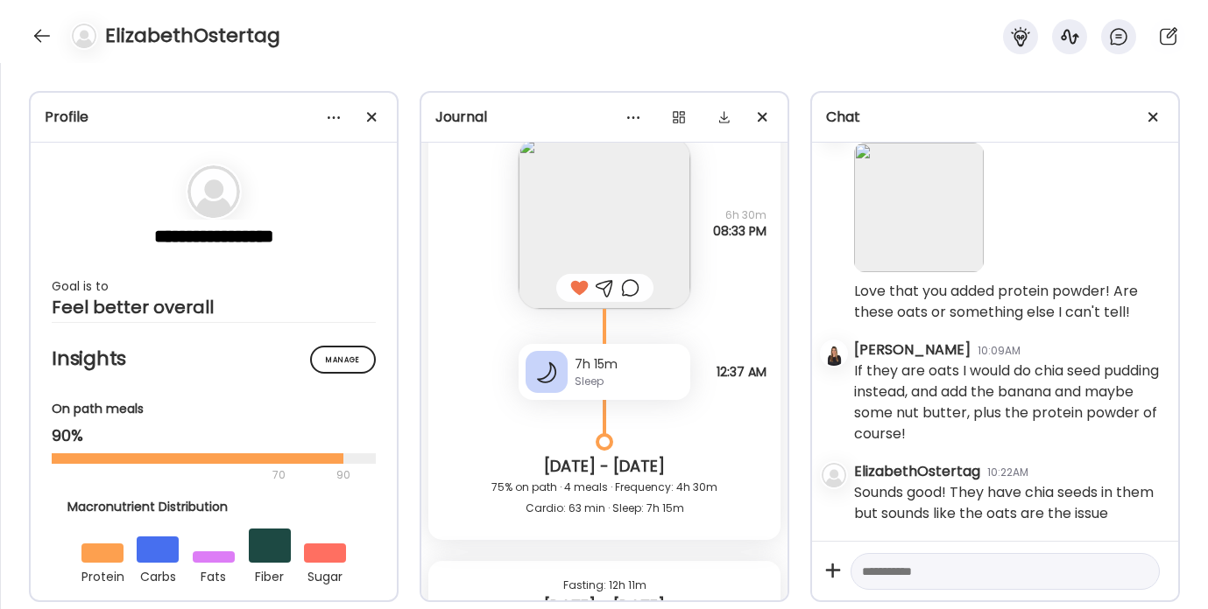
click at [895, 572] on textarea at bounding box center [989, 571] width 255 height 21
paste textarea "**********"
type textarea "**********"
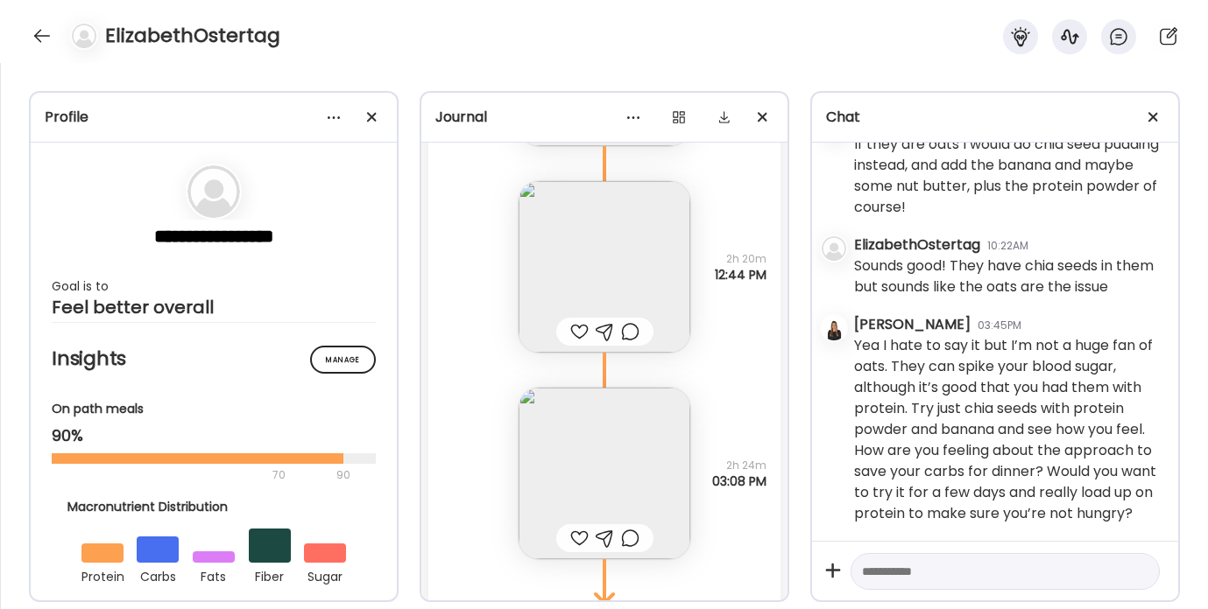
scroll to position [4770, 0]
click at [576, 259] on img at bounding box center [604, 268] width 172 height 172
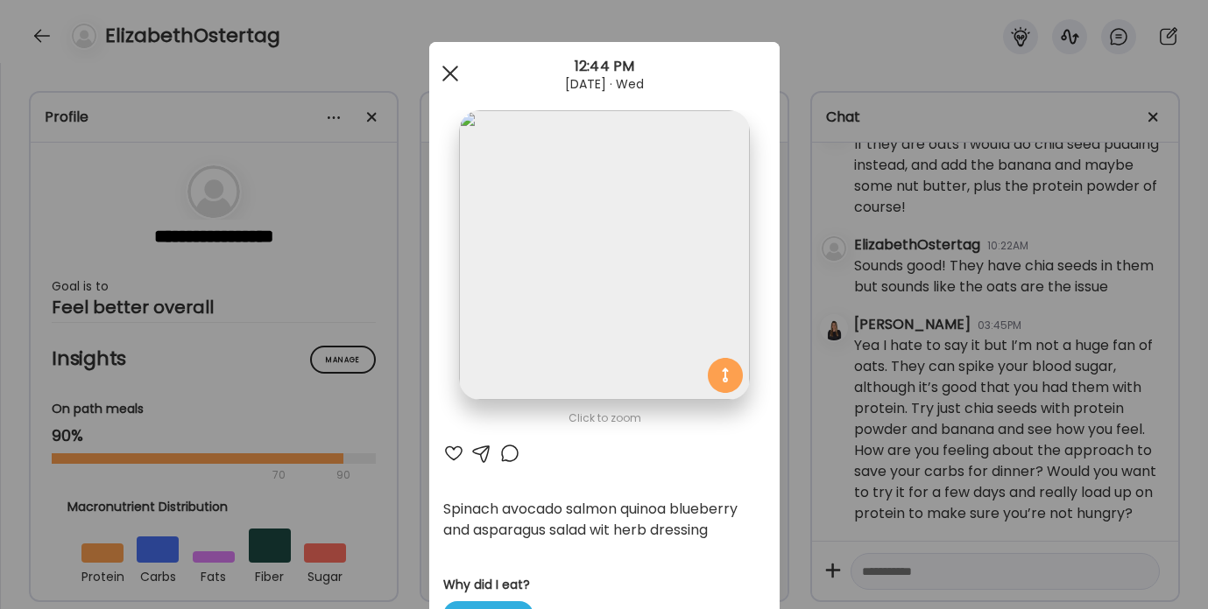
click at [440, 79] on div at bounding box center [450, 73] width 35 height 35
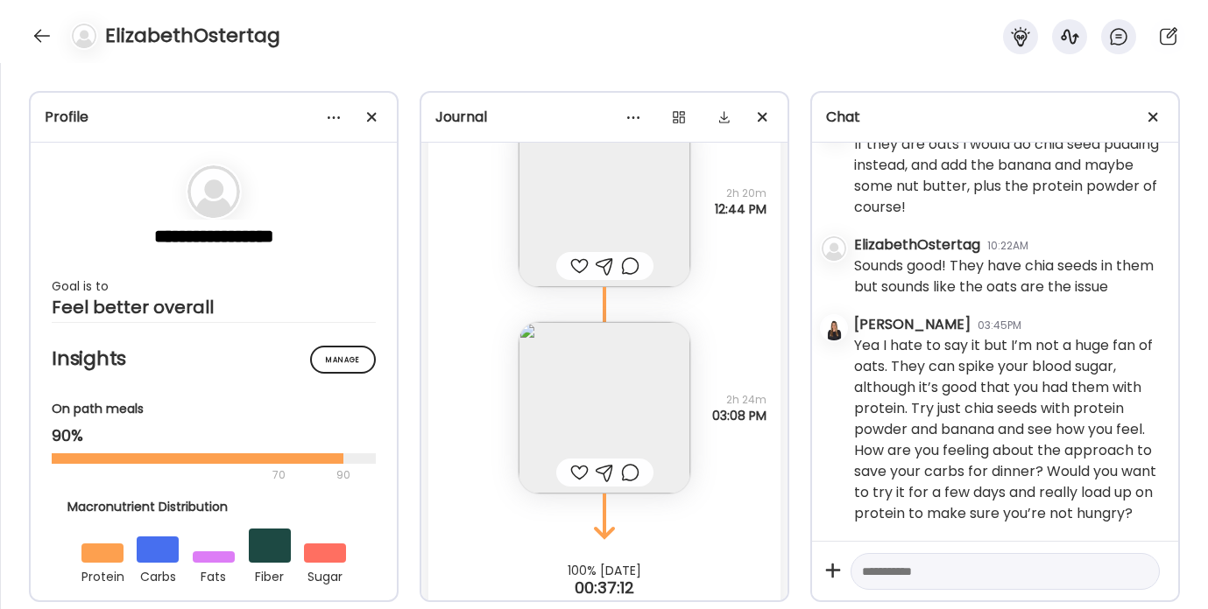
scroll to position [4839, 0]
click at [574, 412] on img at bounding box center [604, 406] width 172 height 172
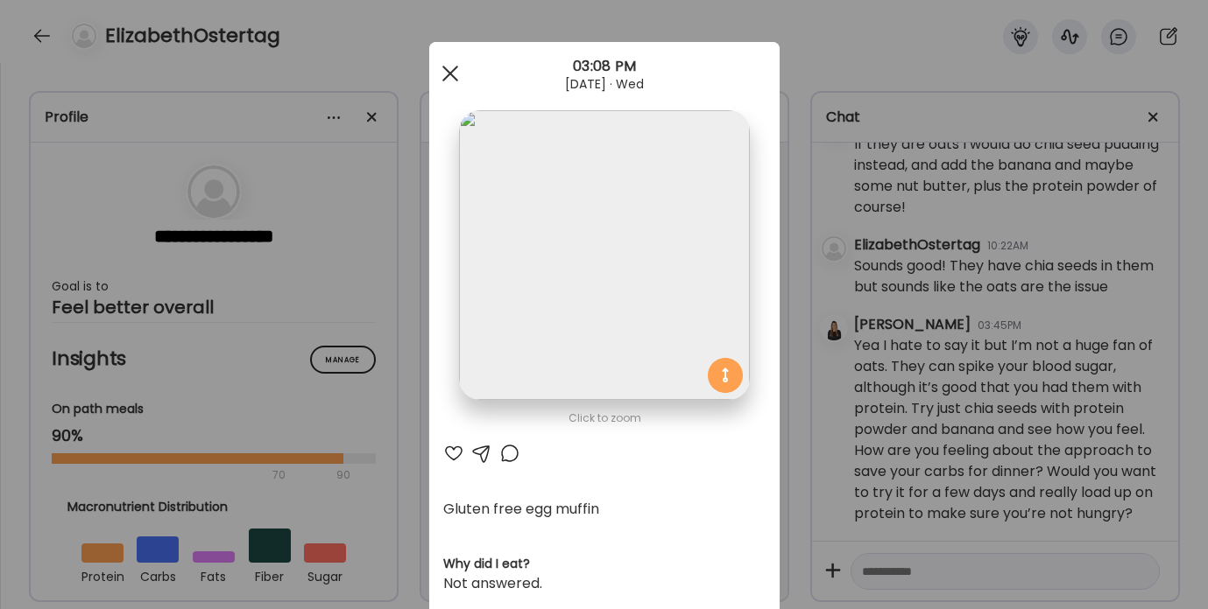
click at [446, 72] on div at bounding box center [450, 73] width 35 height 35
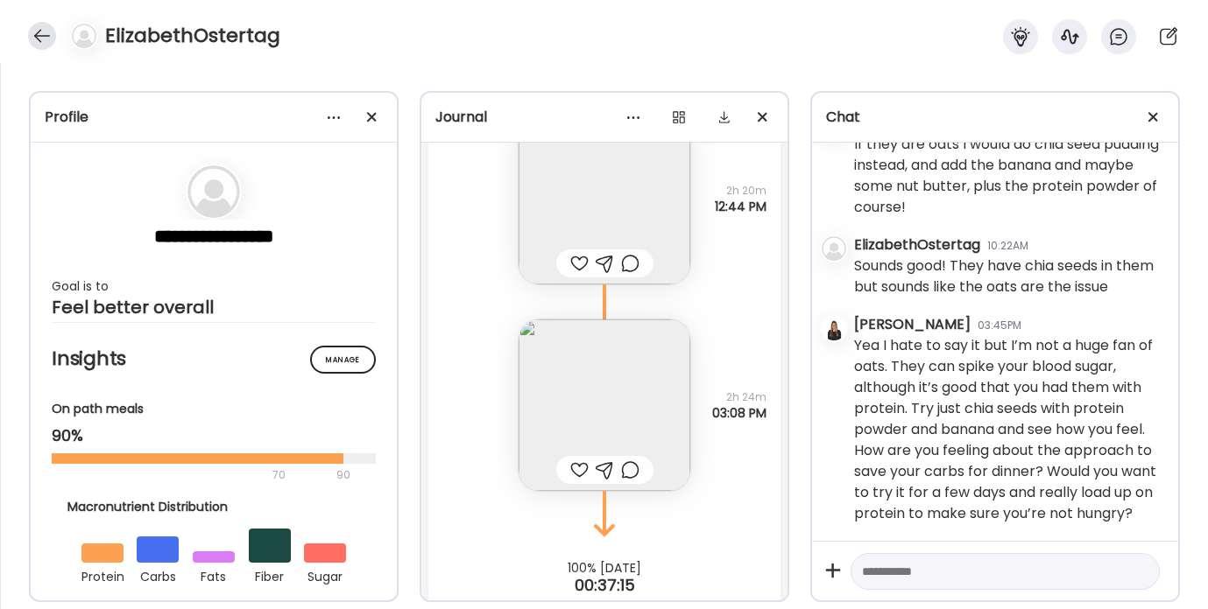
click at [34, 32] on div at bounding box center [42, 36] width 28 height 28
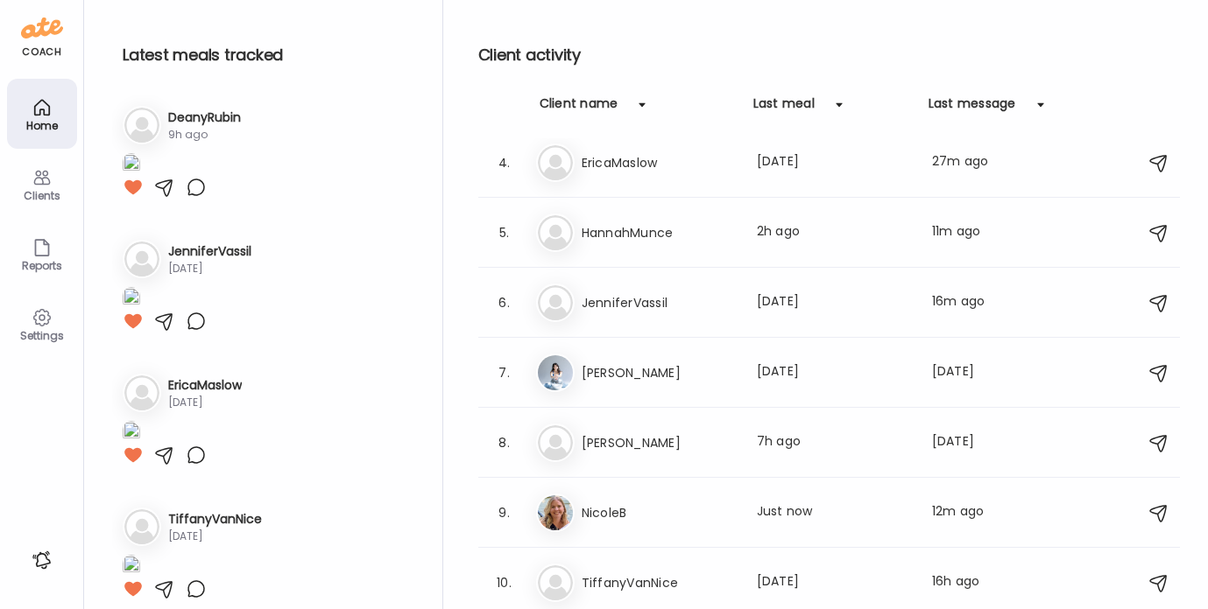
scroll to position [0, 0]
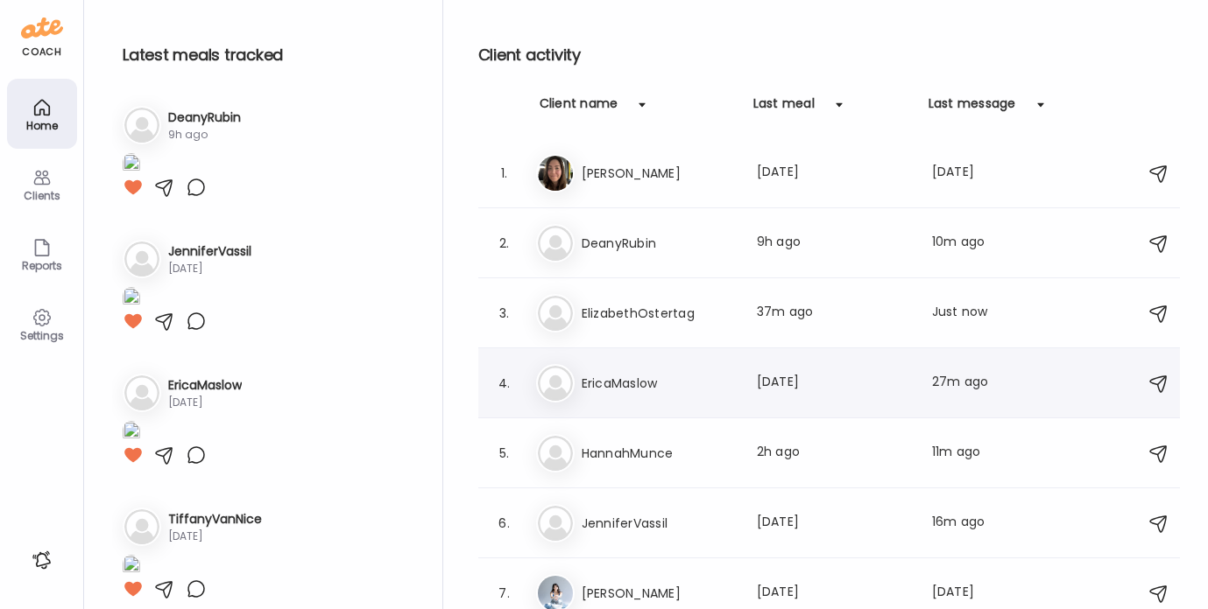
click at [619, 381] on h3 "EricaMaslow" at bounding box center [658, 383] width 154 height 21
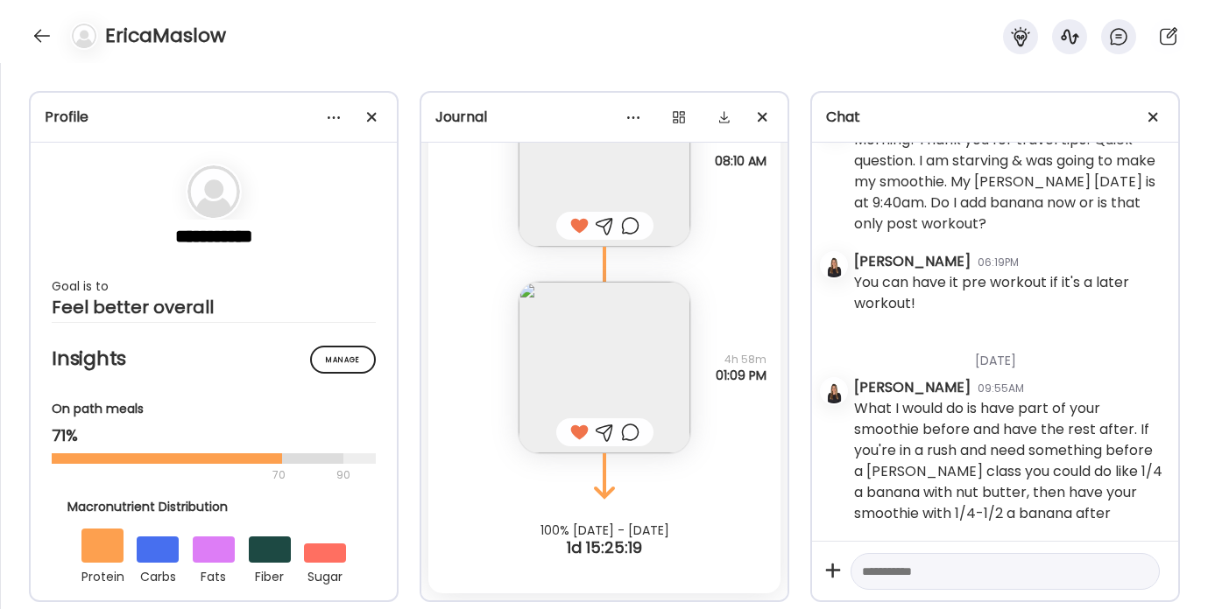
scroll to position [6934, 0]
click at [42, 31] on div at bounding box center [42, 36] width 28 height 28
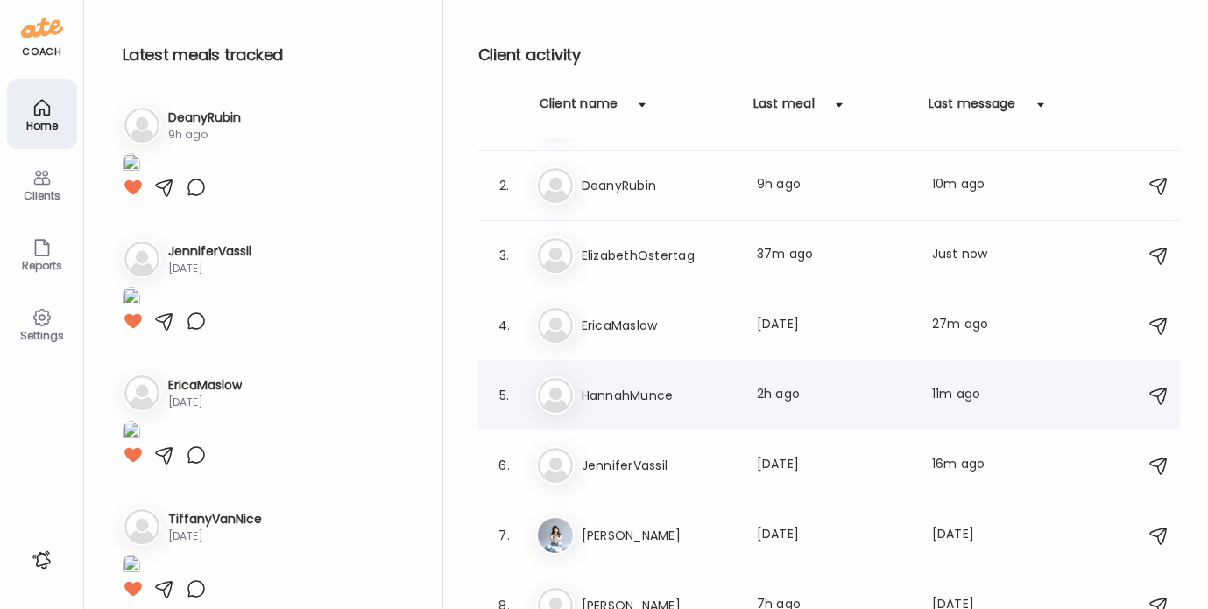
scroll to position [0, 0]
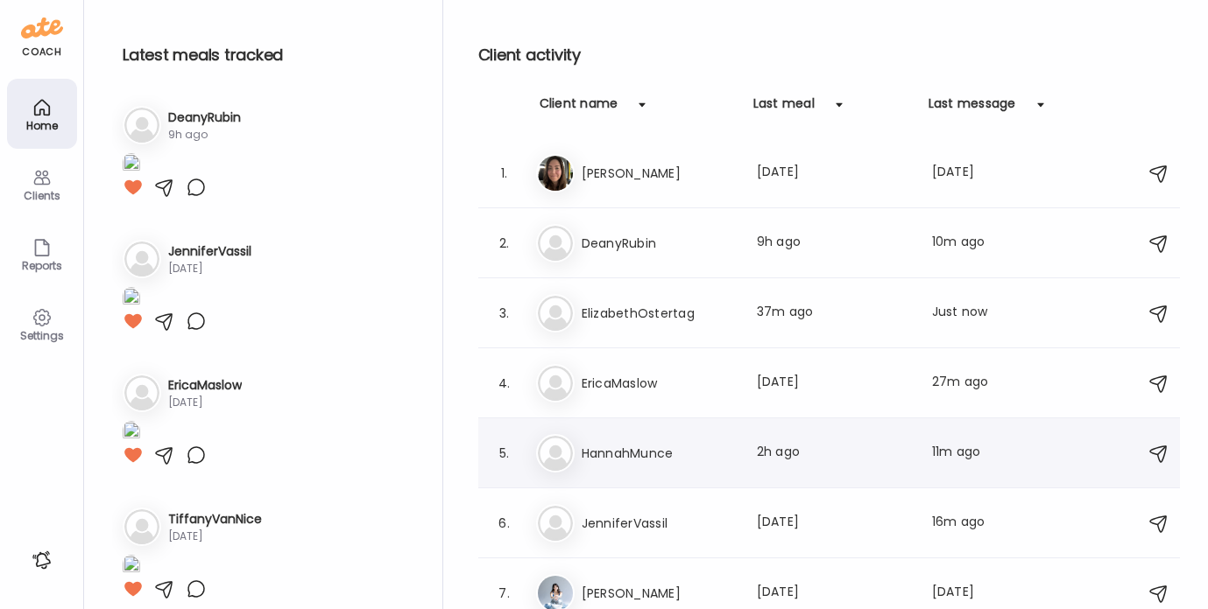
click at [641, 450] on h3 "HannahMunce" at bounding box center [658, 453] width 154 height 21
